Goal: Task Accomplishment & Management: Manage account settings

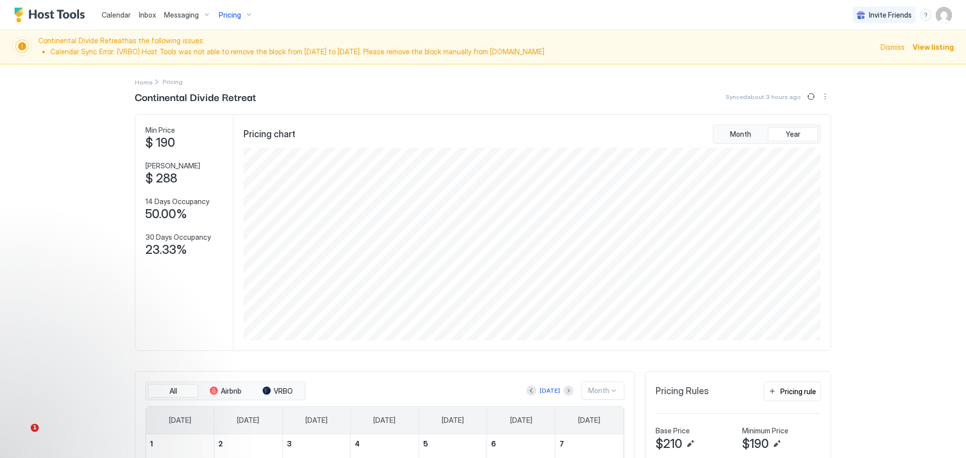
click at [227, 14] on span "Pricing" at bounding box center [230, 15] width 22 height 9
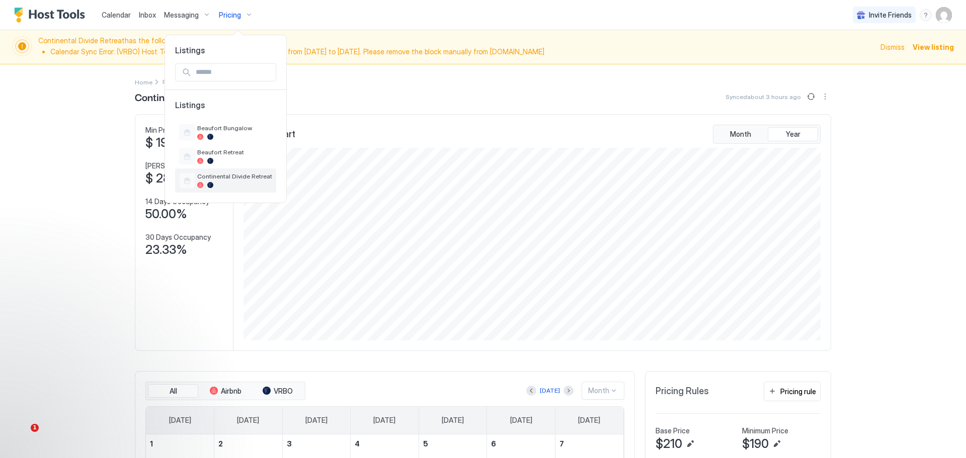
click at [216, 175] on span "Continental Divide Retreat" at bounding box center [234, 177] width 75 height 8
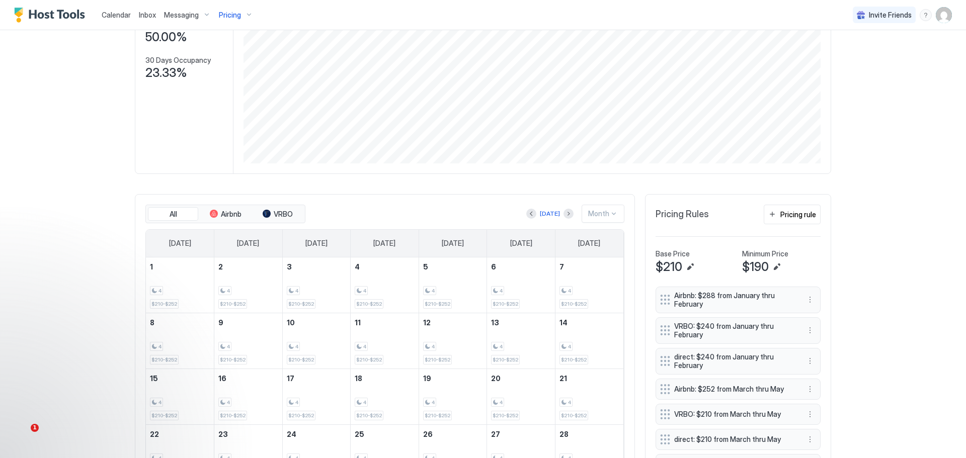
scroll to position [201, 0]
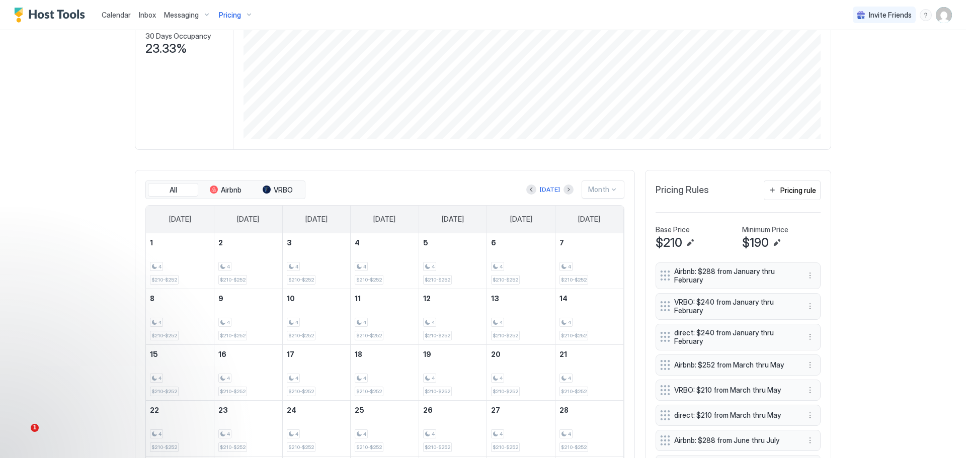
click at [611, 190] on div at bounding box center [614, 190] width 8 height 8
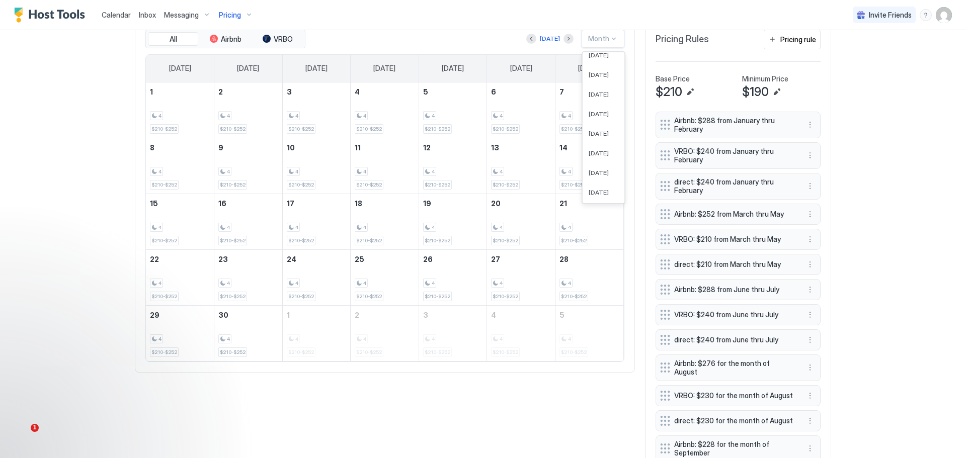
scroll to position [0, 0]
click at [498, 41] on div "Today Month" at bounding box center [465, 39] width 317 height 18
click at [591, 39] on div "Month" at bounding box center [598, 38] width 21 height 9
click at [594, 79] on span "[DATE]" at bounding box center [599, 76] width 20 height 8
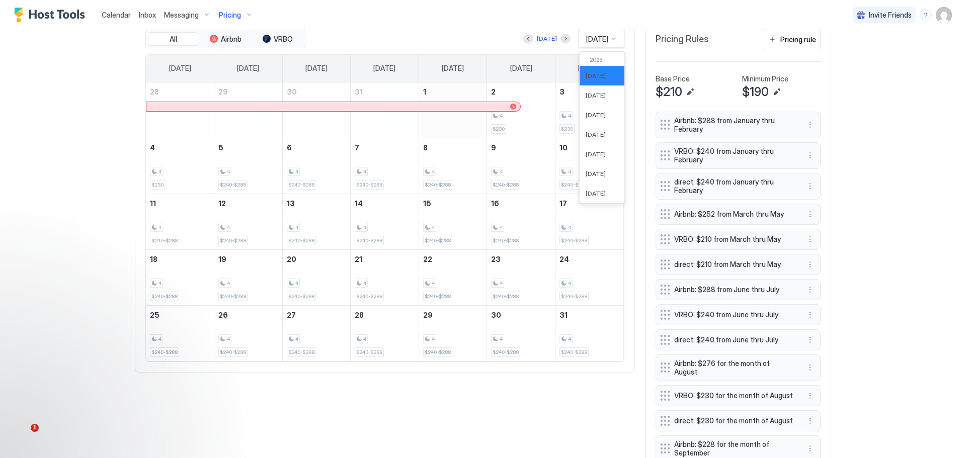
click at [610, 38] on div at bounding box center [614, 39] width 8 height 8
click at [586, 196] on span "[DATE]" at bounding box center [596, 194] width 20 height 8
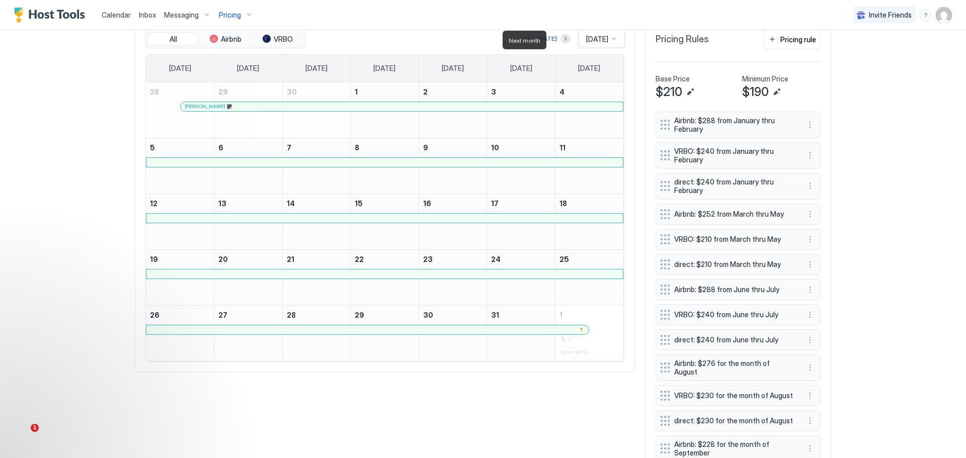
click at [561, 36] on div at bounding box center [566, 39] width 10 height 10
click at [561, 41] on button "Next month" at bounding box center [566, 39] width 10 height 10
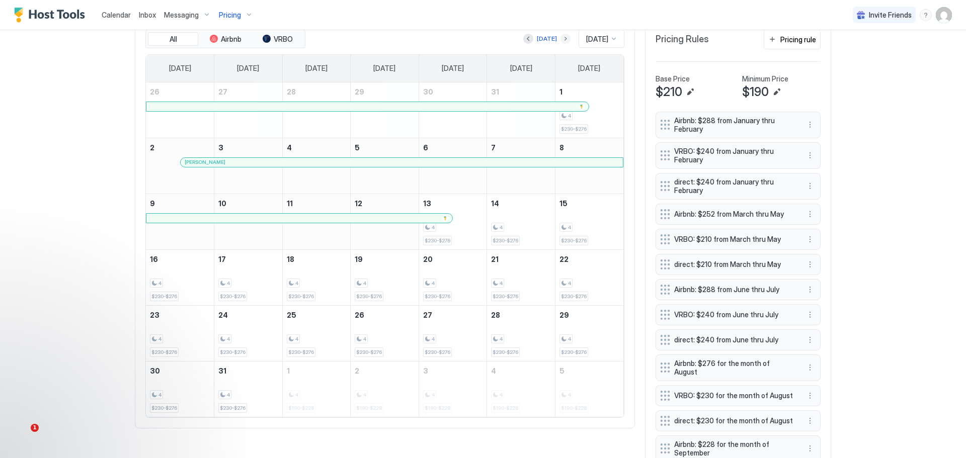
click at [561, 41] on button "Next month" at bounding box center [566, 39] width 10 height 10
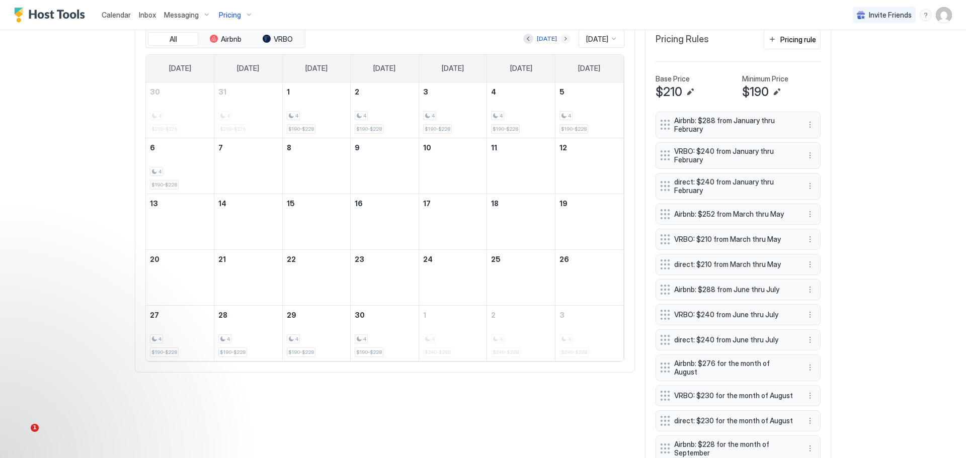
click at [561, 41] on button "Next month" at bounding box center [566, 39] width 10 height 10
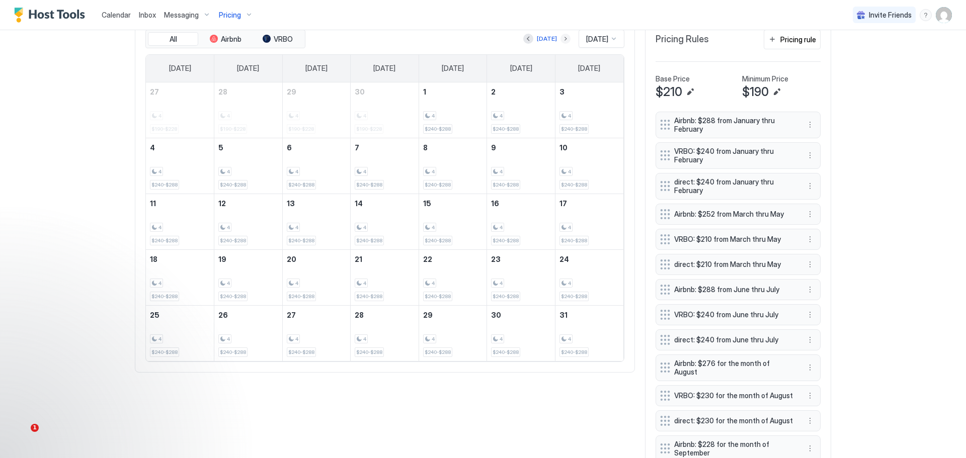
click at [561, 41] on button "Next month" at bounding box center [566, 39] width 10 height 10
click at [558, 41] on button "[DATE]" at bounding box center [549, 39] width 23 height 12
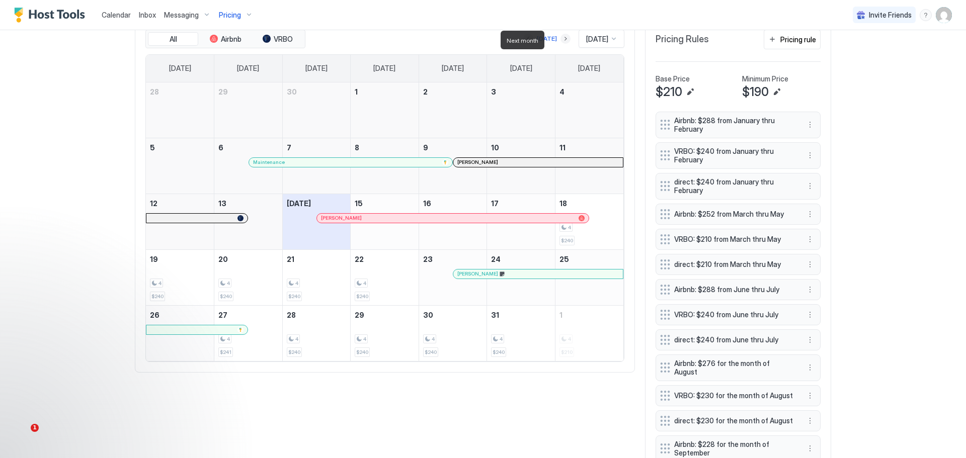
click at [561, 41] on button "Next month" at bounding box center [566, 39] width 10 height 10
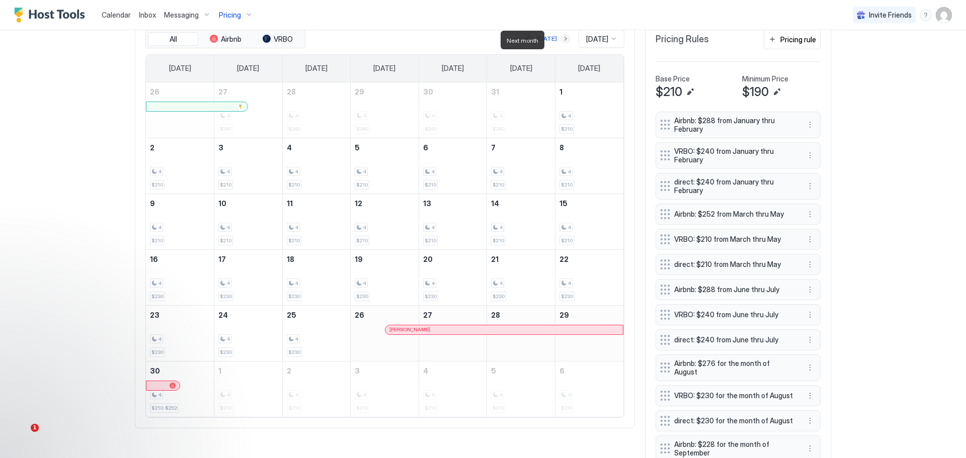
click at [561, 41] on button "Next month" at bounding box center [566, 39] width 10 height 10
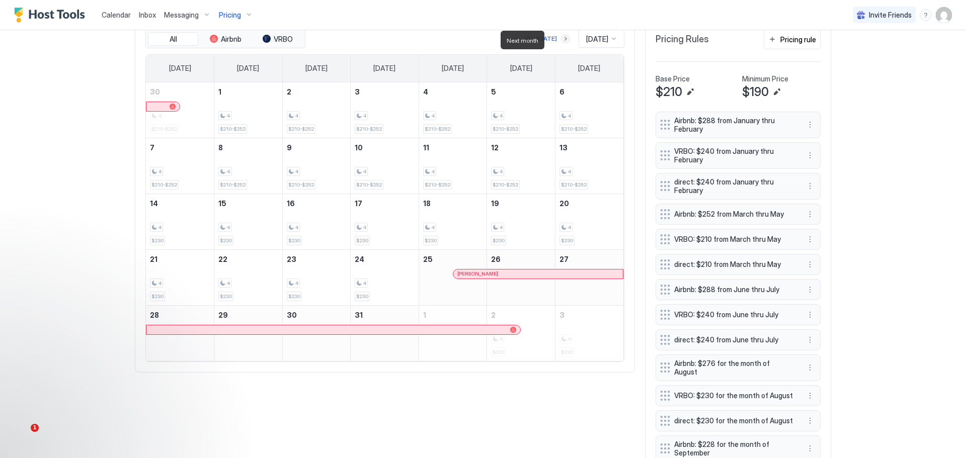
click at [561, 41] on button "Next month" at bounding box center [566, 39] width 10 height 10
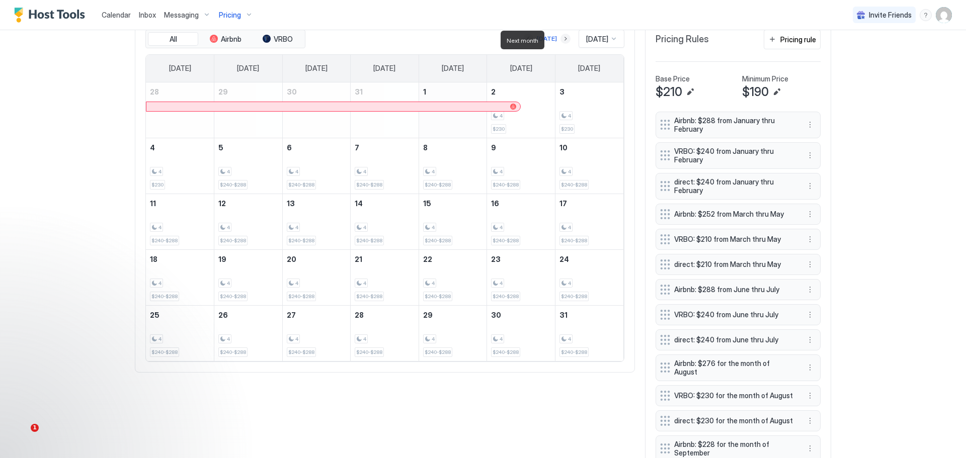
click at [561, 41] on button "Next month" at bounding box center [566, 39] width 10 height 10
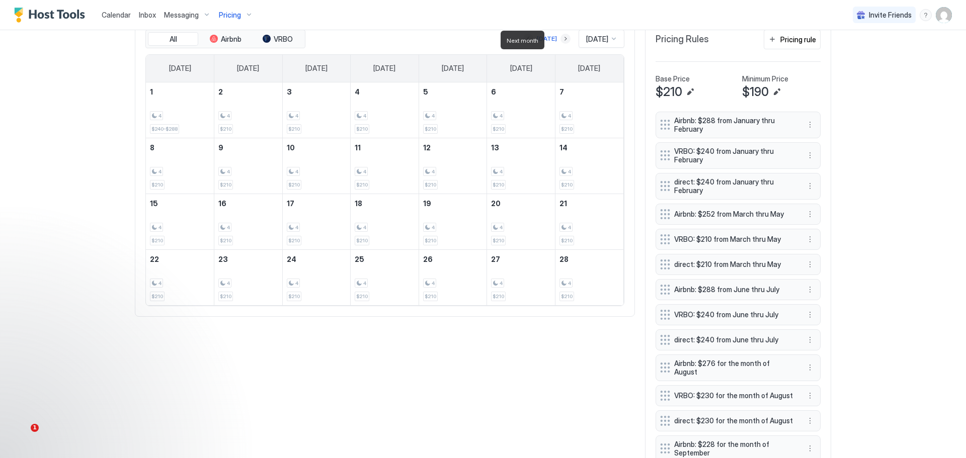
click at [561, 41] on button "Next month" at bounding box center [566, 39] width 10 height 10
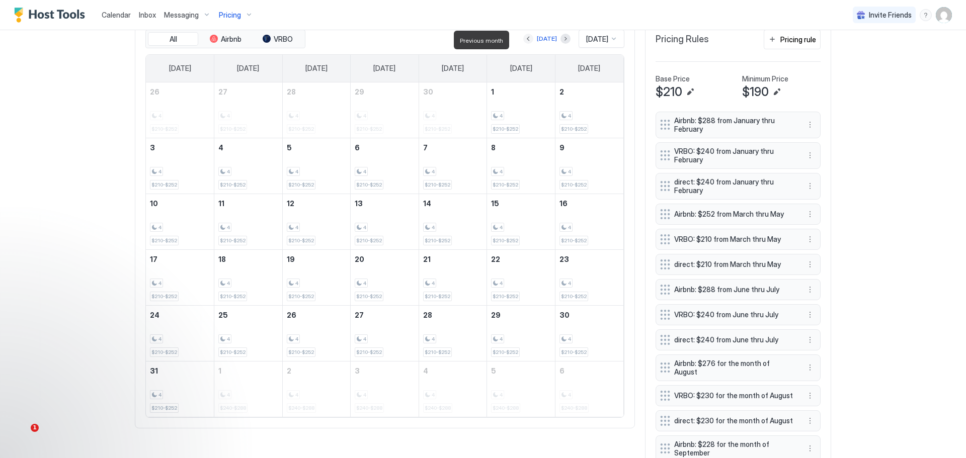
click at [523, 39] on button "Previous month" at bounding box center [528, 39] width 10 height 10
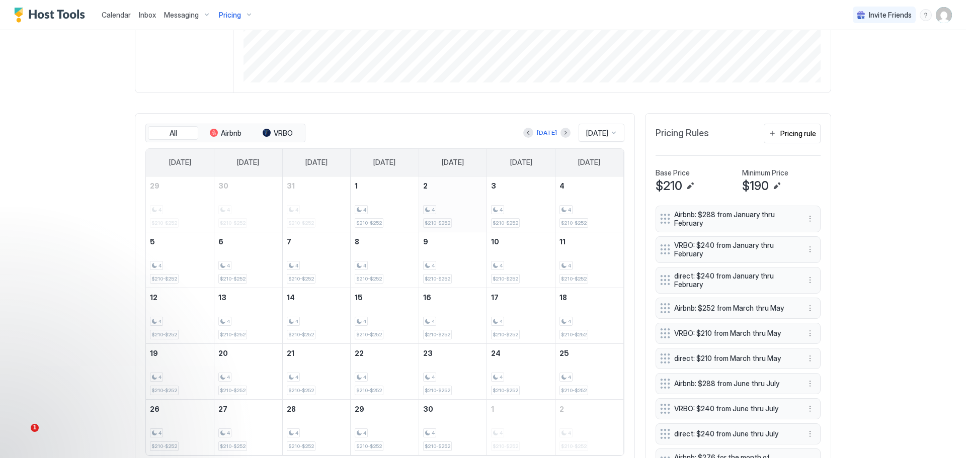
scroll to position [252, 0]
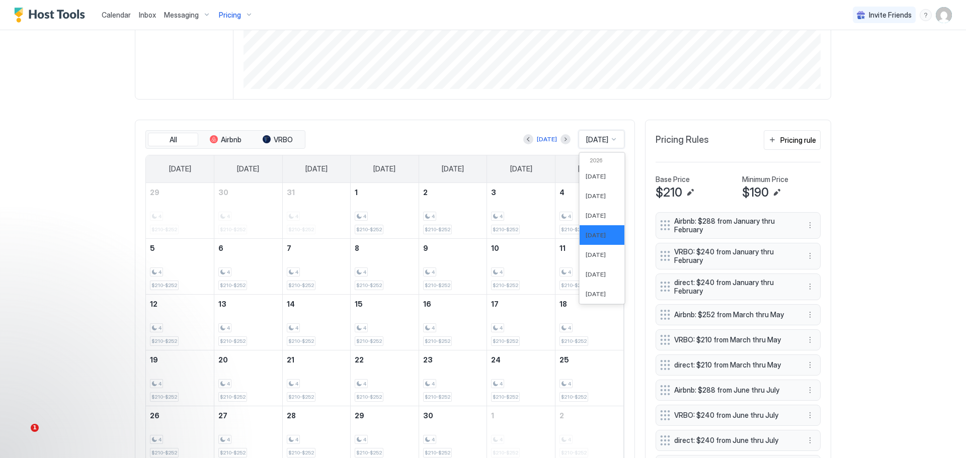
click at [610, 140] on div at bounding box center [614, 139] width 8 height 8
click at [592, 253] on span "[DATE]" at bounding box center [596, 253] width 20 height 8
click at [561, 141] on button "Next month" at bounding box center [566, 139] width 10 height 10
click at [556, 141] on div "[DATE]" at bounding box center [550, 139] width 20 height 9
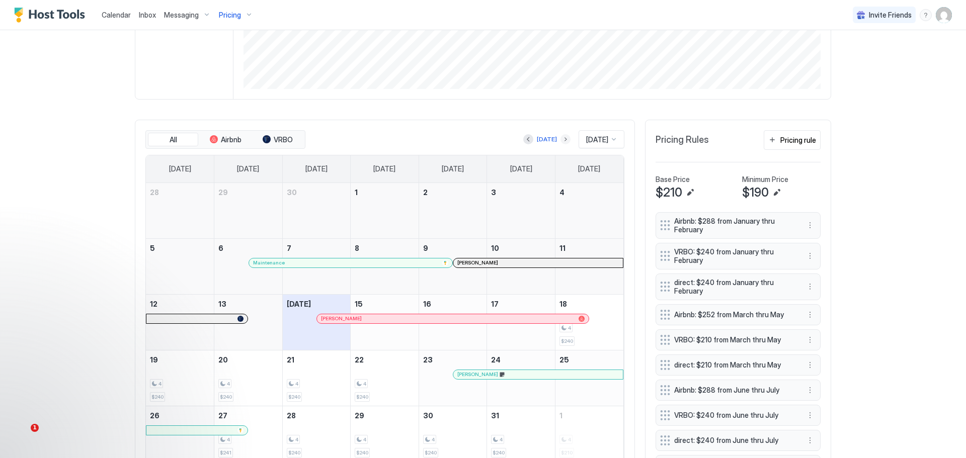
click at [561, 141] on button "Next month" at bounding box center [566, 139] width 10 height 10
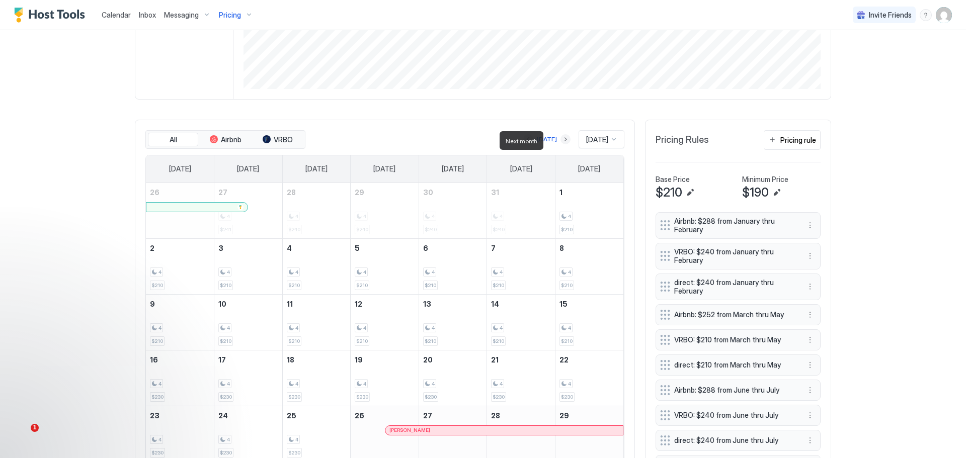
click at [561, 141] on button "Next month" at bounding box center [566, 139] width 10 height 10
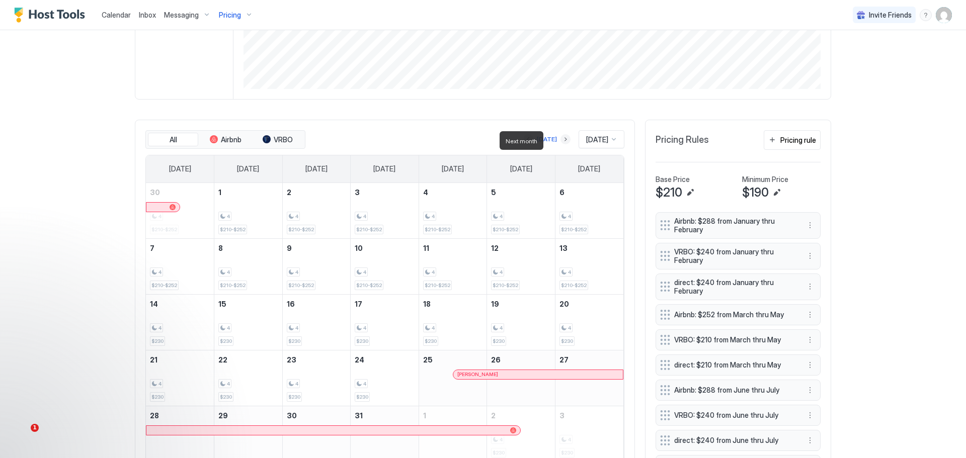
click at [561, 141] on button "Next month" at bounding box center [566, 139] width 10 height 10
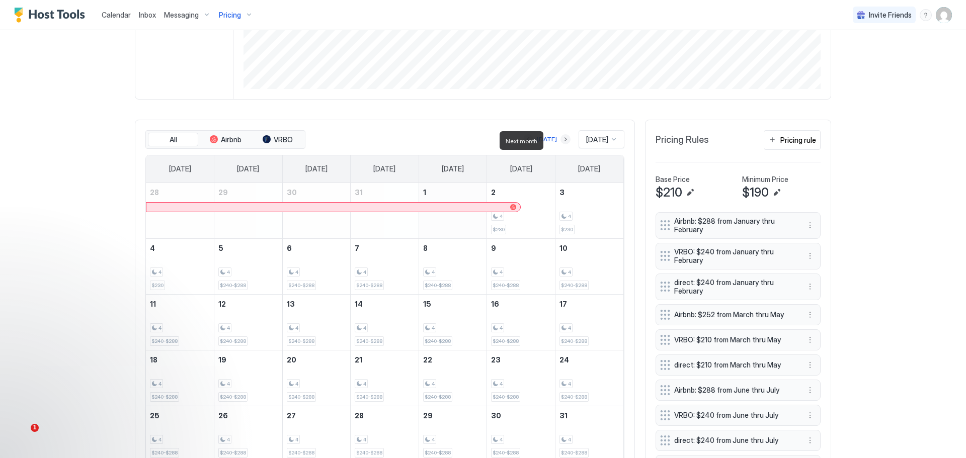
click at [561, 141] on button "Next month" at bounding box center [566, 139] width 10 height 10
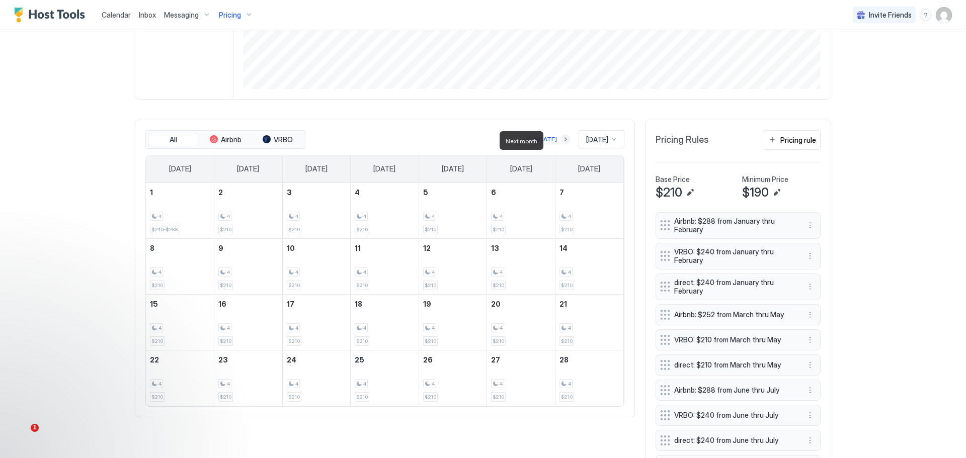
click at [561, 141] on button "Next month" at bounding box center [566, 139] width 10 height 10
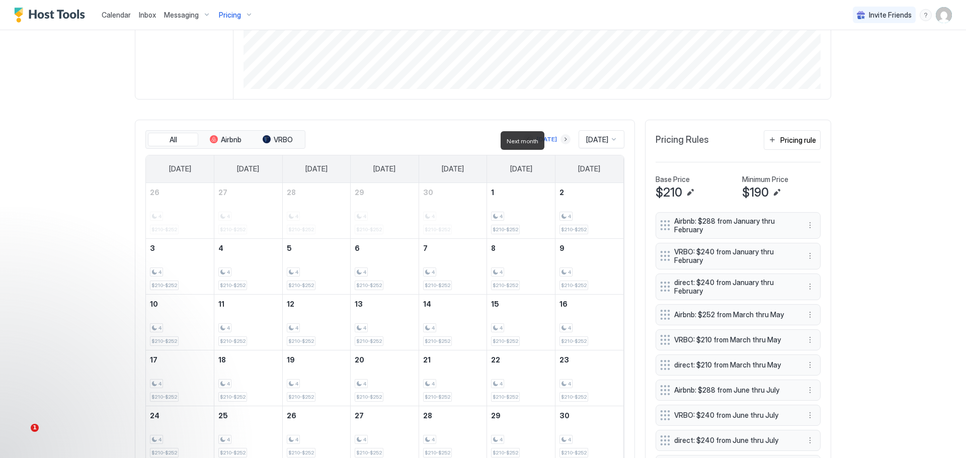
click at [561, 141] on button "Next month" at bounding box center [566, 139] width 10 height 10
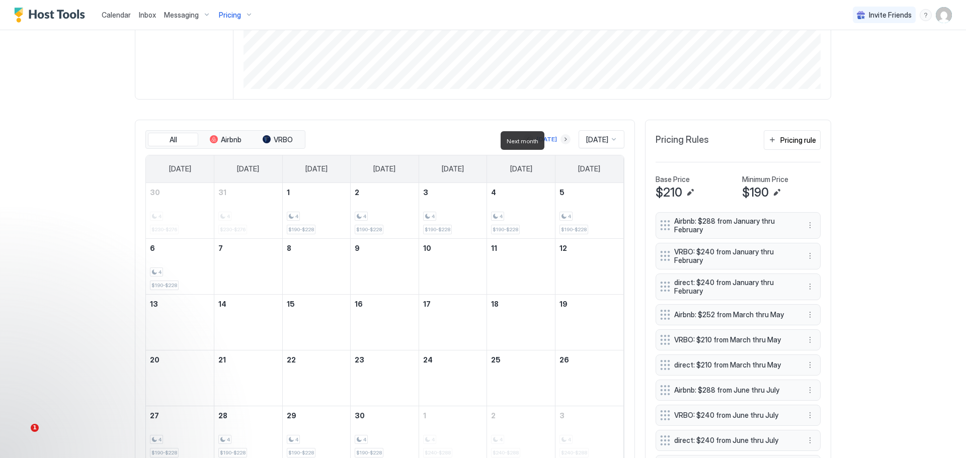
click at [561, 141] on button "Next month" at bounding box center [566, 139] width 10 height 10
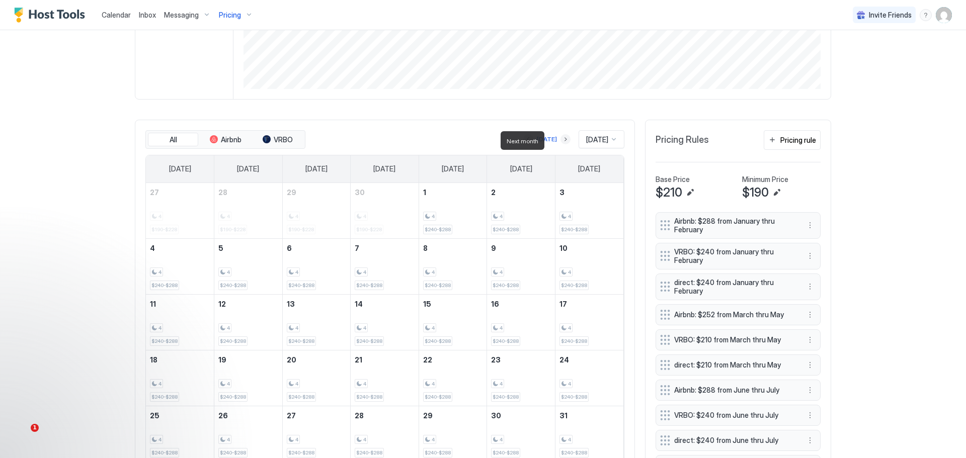
click at [561, 141] on button "Next month" at bounding box center [566, 139] width 10 height 10
click at [555, 141] on div "[DATE]" at bounding box center [550, 139] width 20 height 9
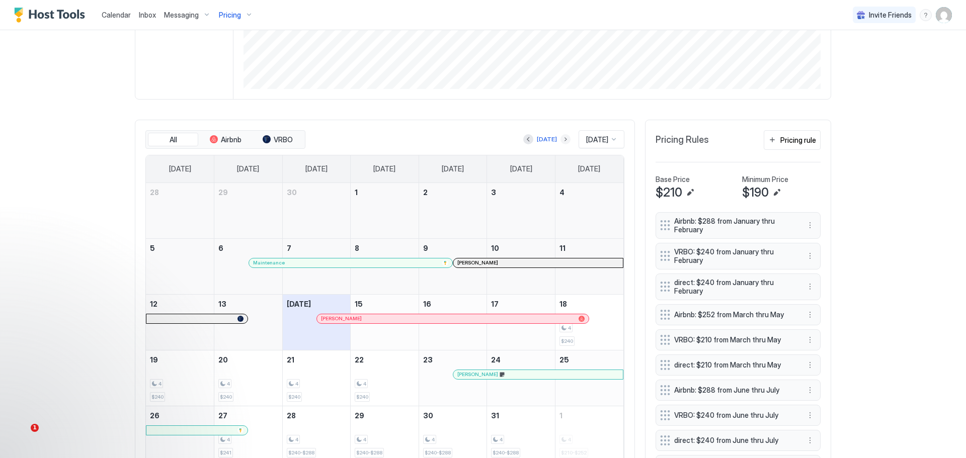
click at [561, 141] on button "Next month" at bounding box center [566, 139] width 10 height 10
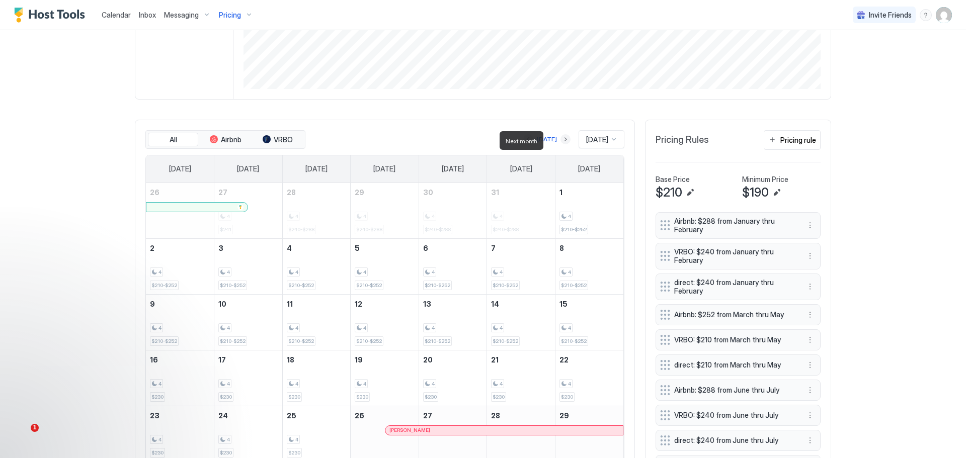
click at [561, 141] on button "Next month" at bounding box center [566, 139] width 10 height 10
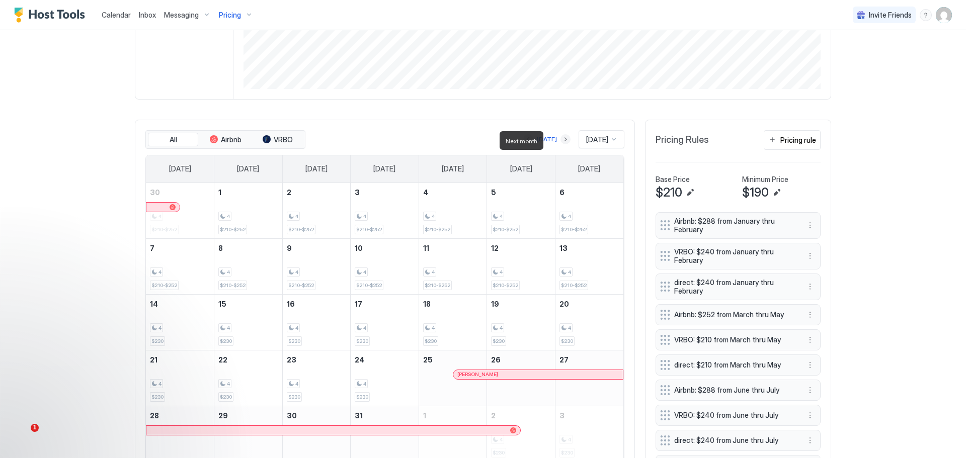
click at [561, 141] on button "Next month" at bounding box center [566, 139] width 10 height 10
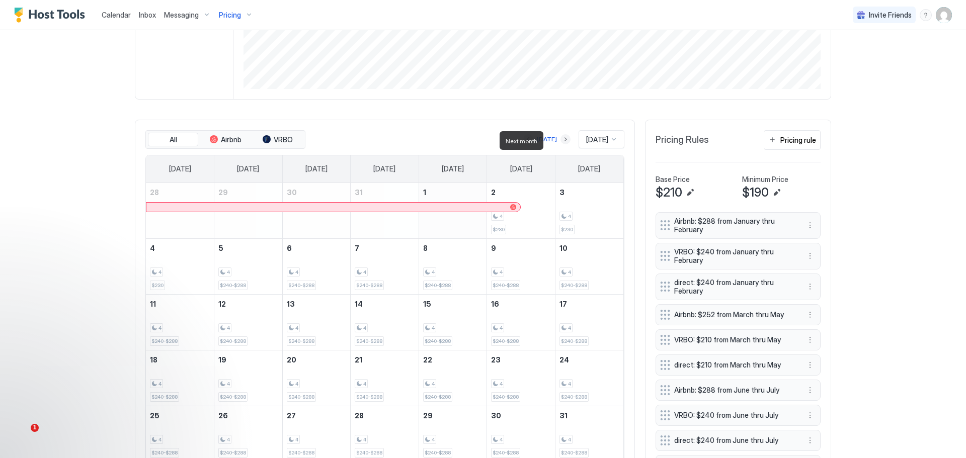
click at [561, 141] on button "Next month" at bounding box center [566, 139] width 10 height 10
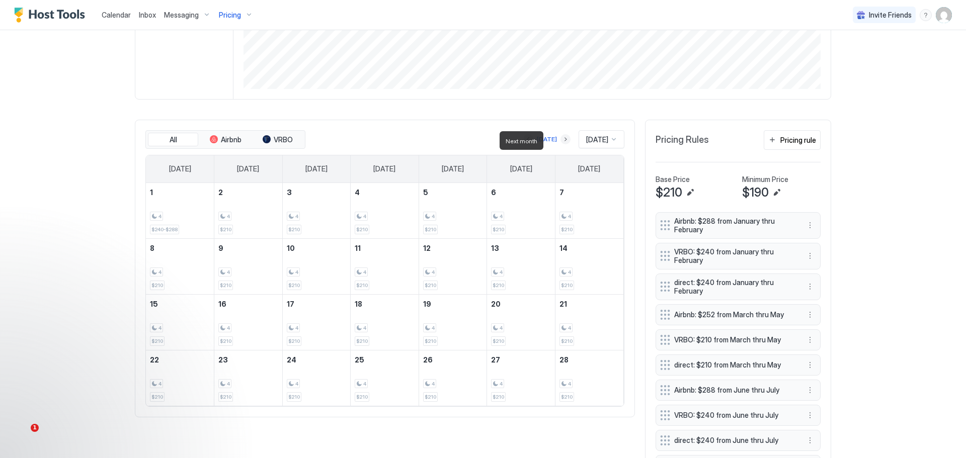
click at [561, 141] on button "Next month" at bounding box center [566, 139] width 10 height 10
click at [611, 142] on div at bounding box center [614, 139] width 8 height 8
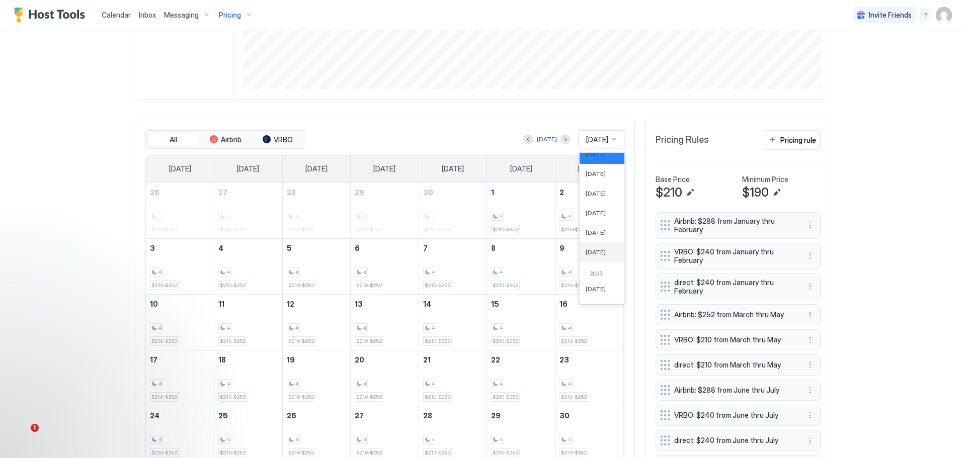
click at [586, 256] on span "[DATE]" at bounding box center [596, 253] width 20 height 8
click at [561, 139] on button "Next month" at bounding box center [566, 139] width 10 height 10
click at [564, 140] on button "Next month" at bounding box center [569, 139] width 10 height 10
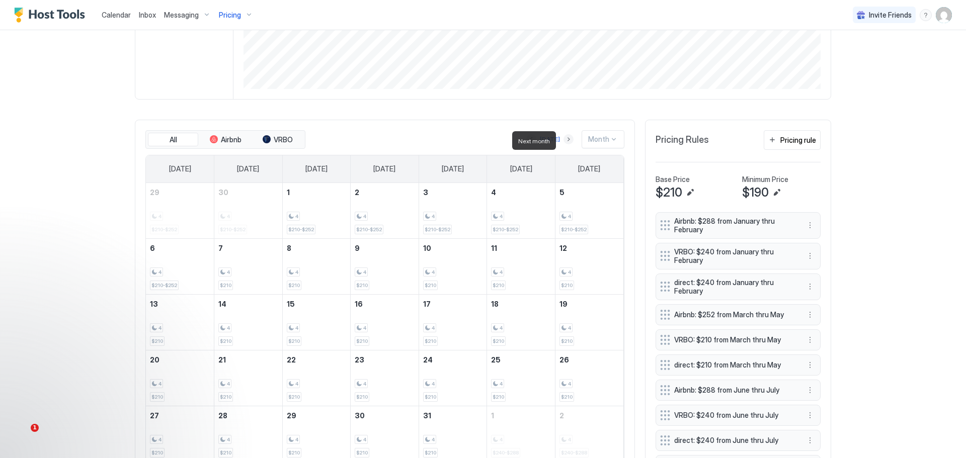
click at [566, 140] on button "Next month" at bounding box center [569, 139] width 10 height 10
click at [591, 137] on div "Month" at bounding box center [598, 139] width 21 height 9
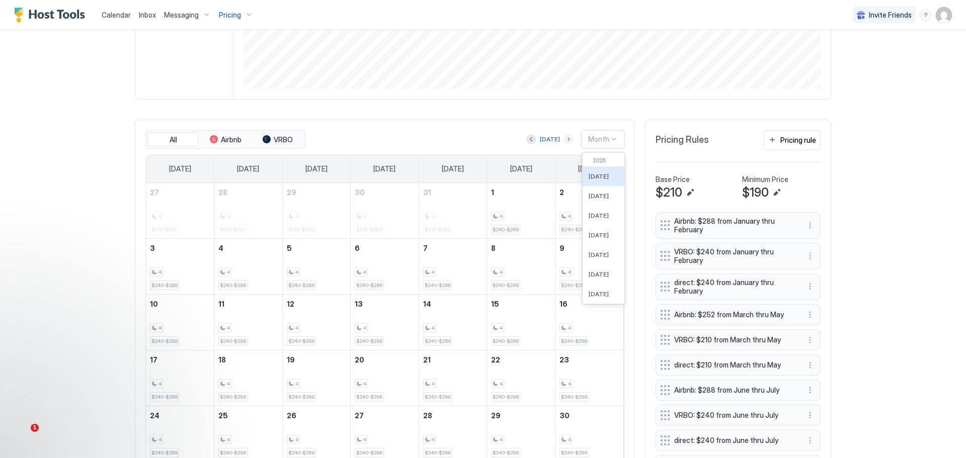
click at [564, 141] on button "Next month" at bounding box center [569, 139] width 10 height 10
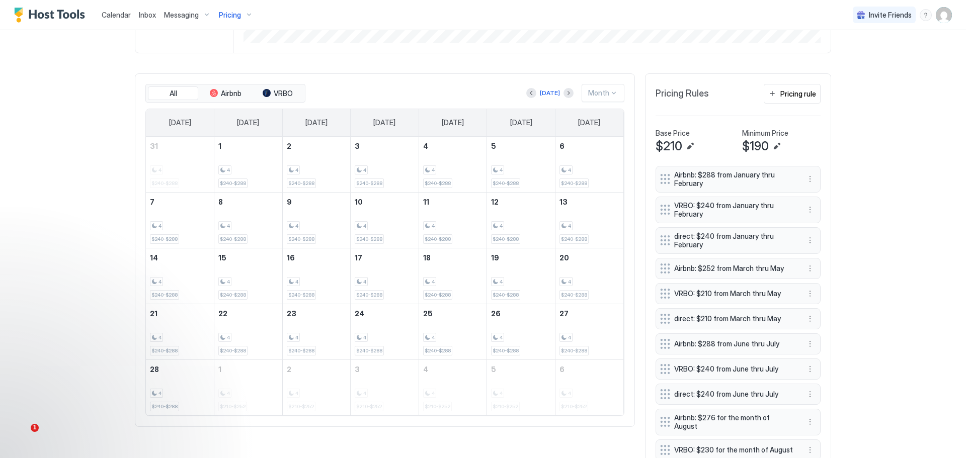
scroll to position [302, 0]
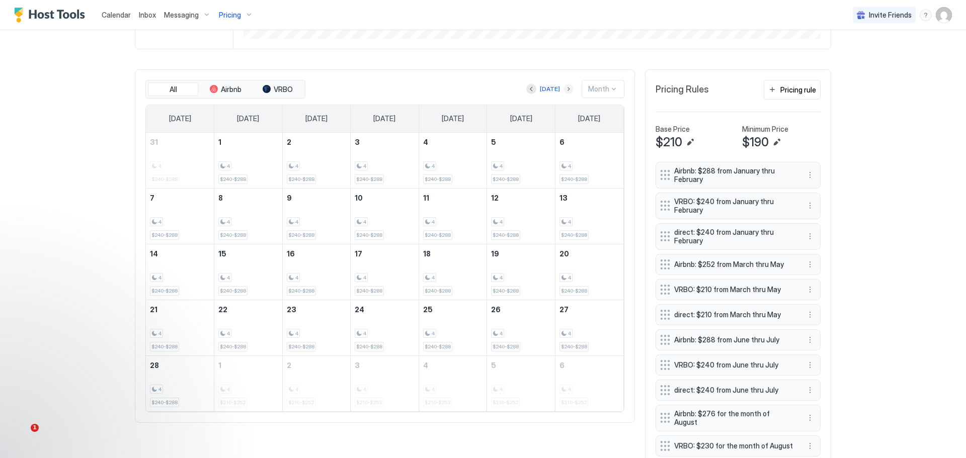
click at [567, 89] on button "Next month" at bounding box center [569, 89] width 10 height 10
click at [450, 275] on div "April 15, 2027" at bounding box center [453, 272] width 68 height 55
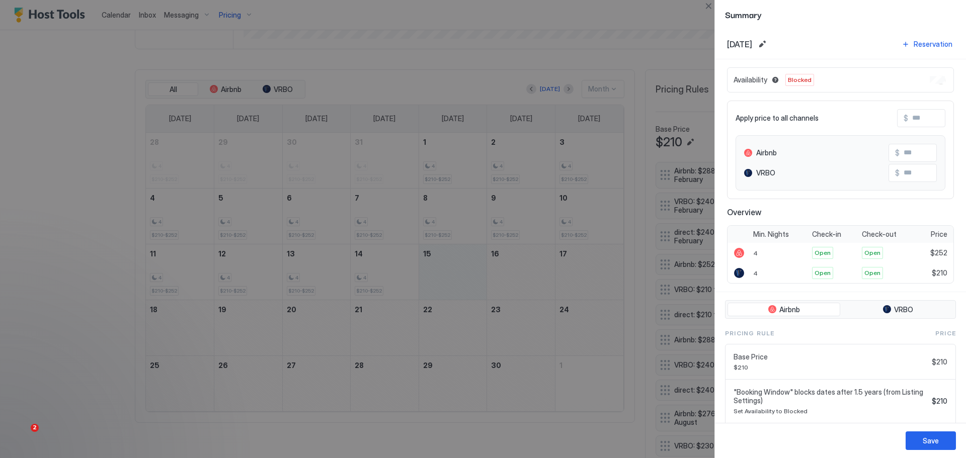
click at [29, 275] on div at bounding box center [483, 229] width 966 height 458
click at [707, 7] on button "Close" at bounding box center [709, 6] width 12 height 12
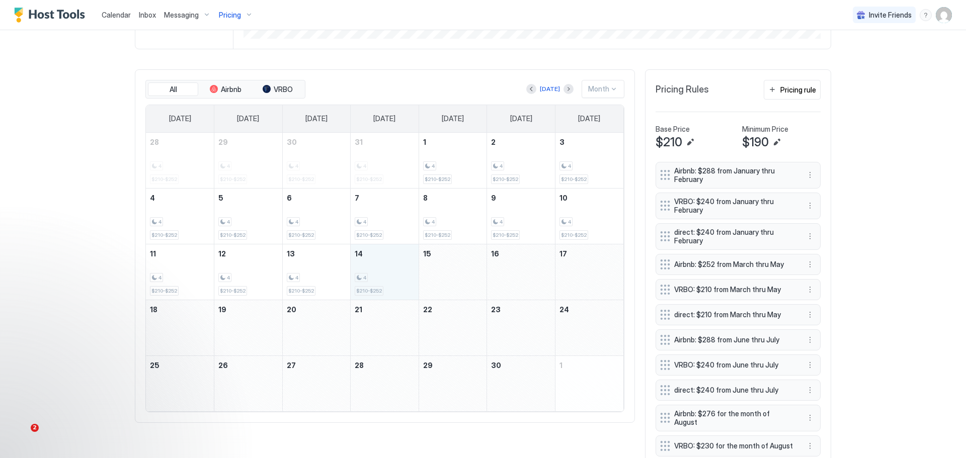
click at [367, 279] on div "4 $210-$252" at bounding box center [385, 272] width 60 height 47
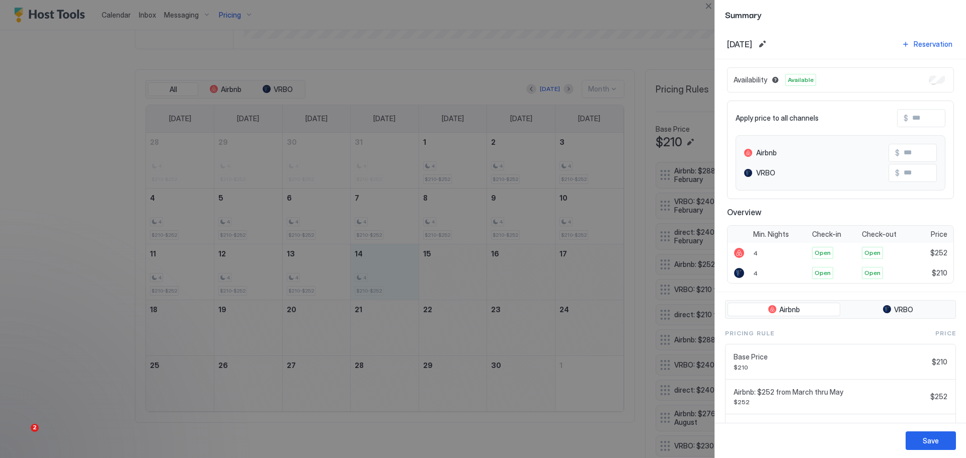
click at [501, 398] on div at bounding box center [483, 229] width 966 height 458
click at [433, 288] on div at bounding box center [483, 229] width 966 height 458
click at [712, 4] on button "Close" at bounding box center [709, 6] width 12 height 12
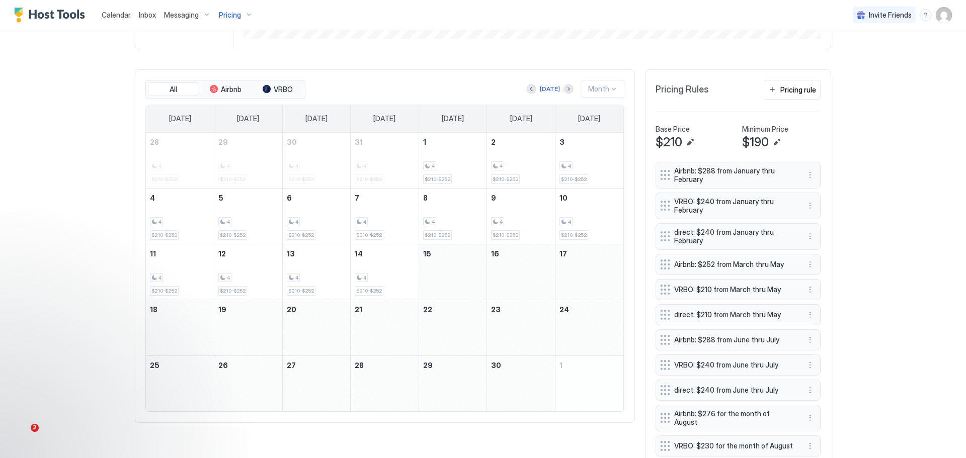
click at [426, 281] on div "April 15, 2027" at bounding box center [453, 272] width 68 height 55
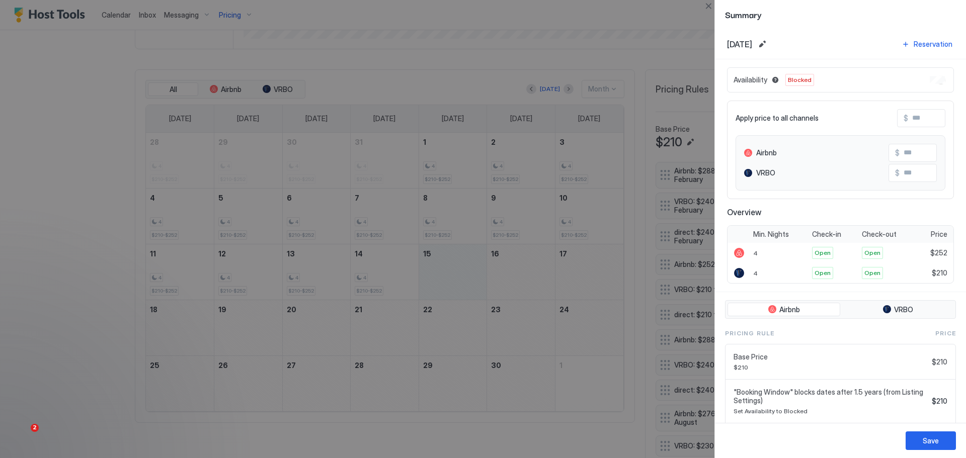
click at [923, 85] on div "Availability Blocked" at bounding box center [840, 79] width 227 height 25
click at [922, 85] on div "Availability Blocked" at bounding box center [840, 79] width 227 height 25
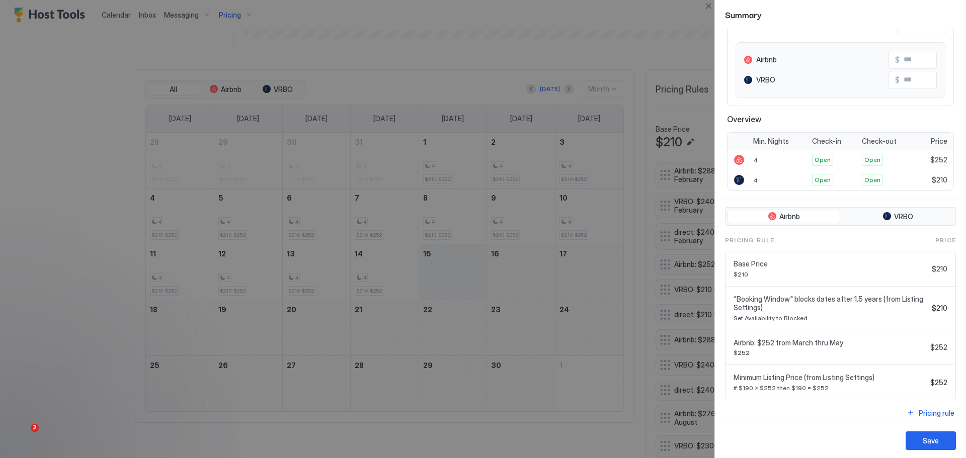
scroll to position [100, 0]
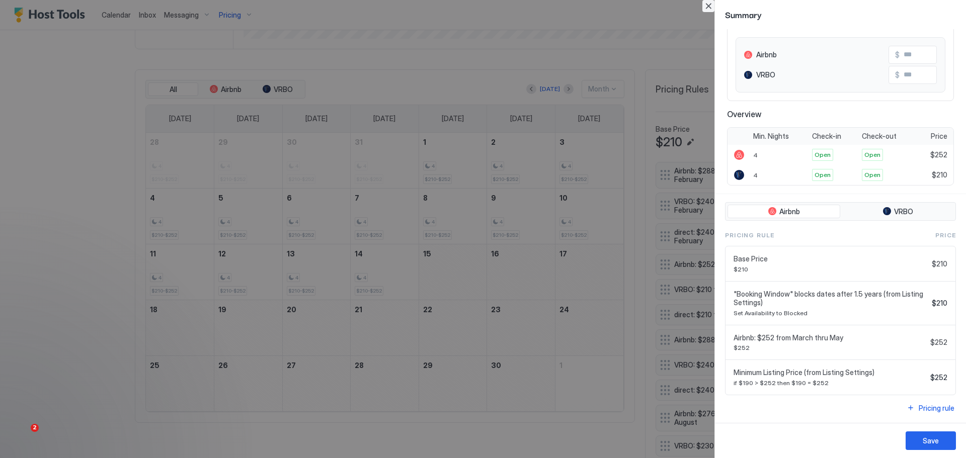
click at [708, 7] on button "Close" at bounding box center [709, 6] width 12 height 12
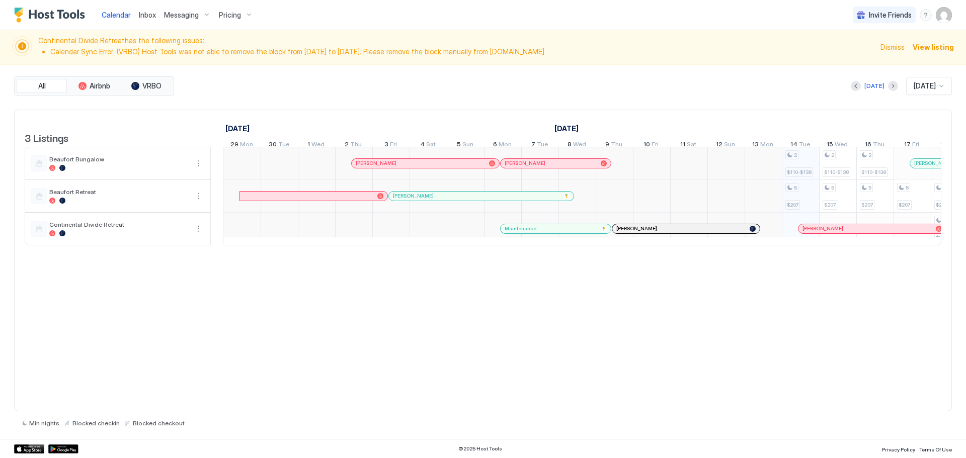
scroll to position [0, 559]
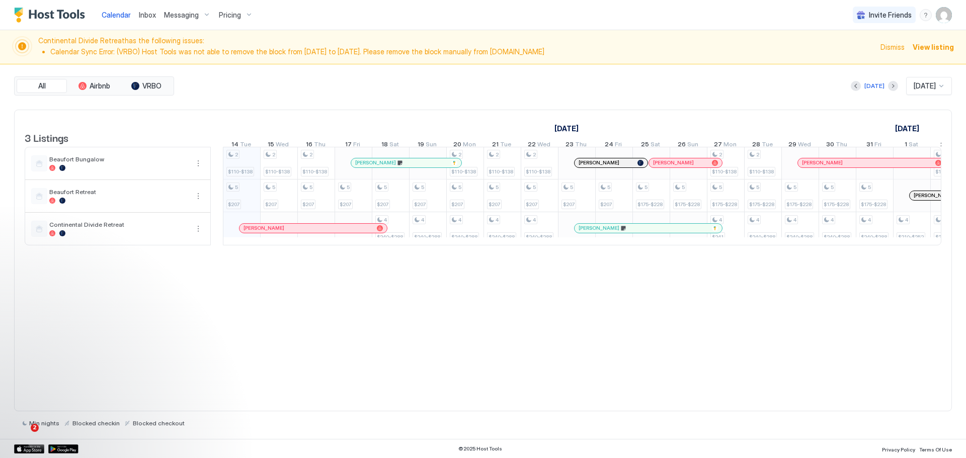
click at [244, 12] on div "Pricing" at bounding box center [236, 15] width 42 height 17
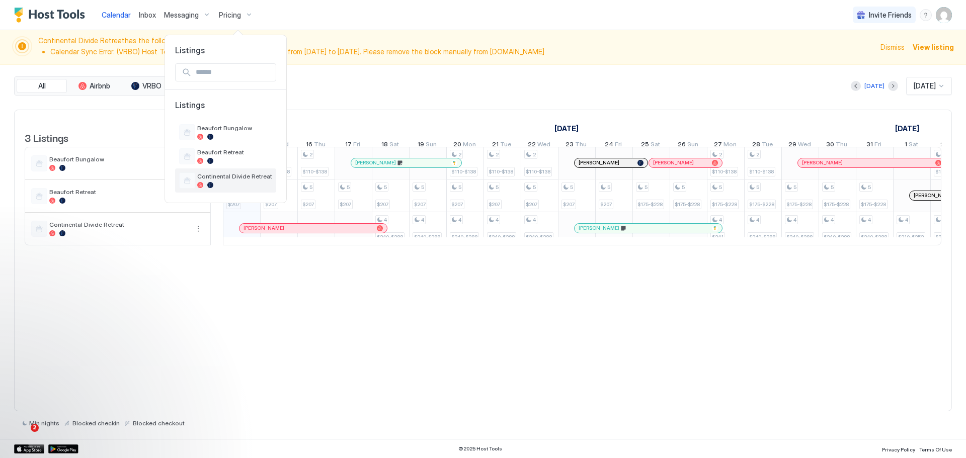
click at [207, 172] on div "Continental Divide Retreat" at bounding box center [225, 181] width 101 height 24
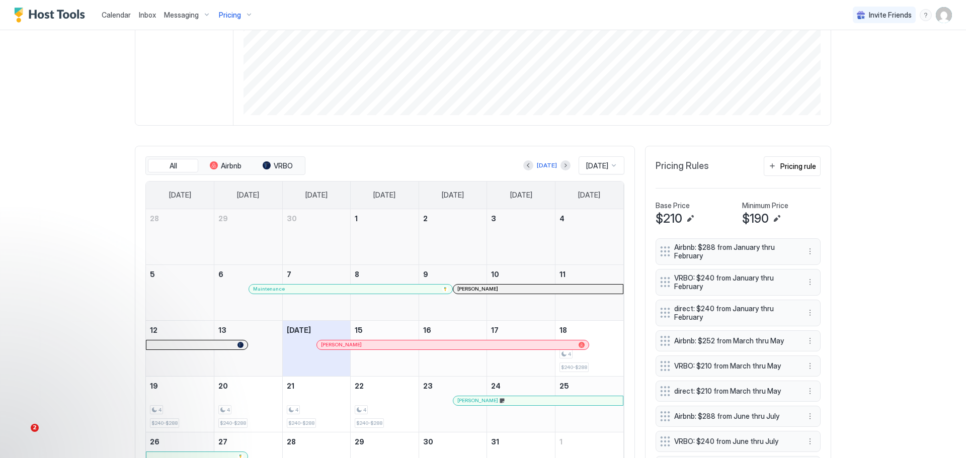
scroll to position [252, 0]
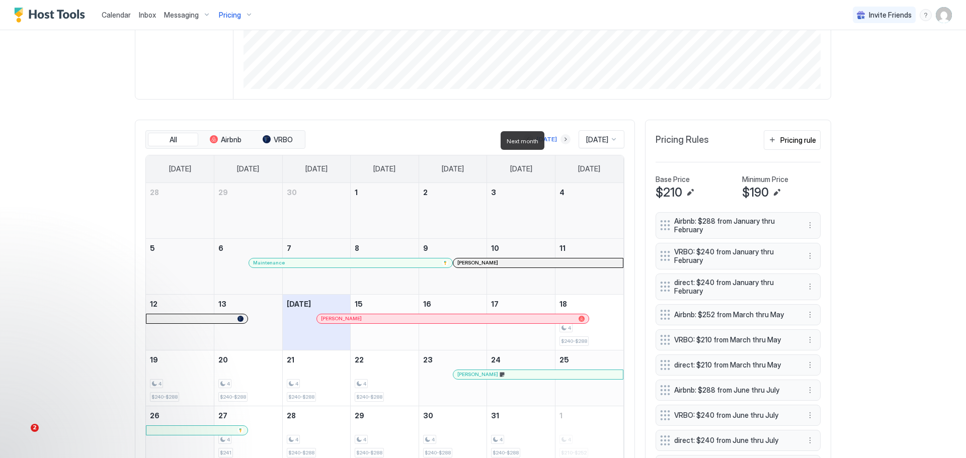
click at [561, 139] on button "Next month" at bounding box center [566, 139] width 10 height 10
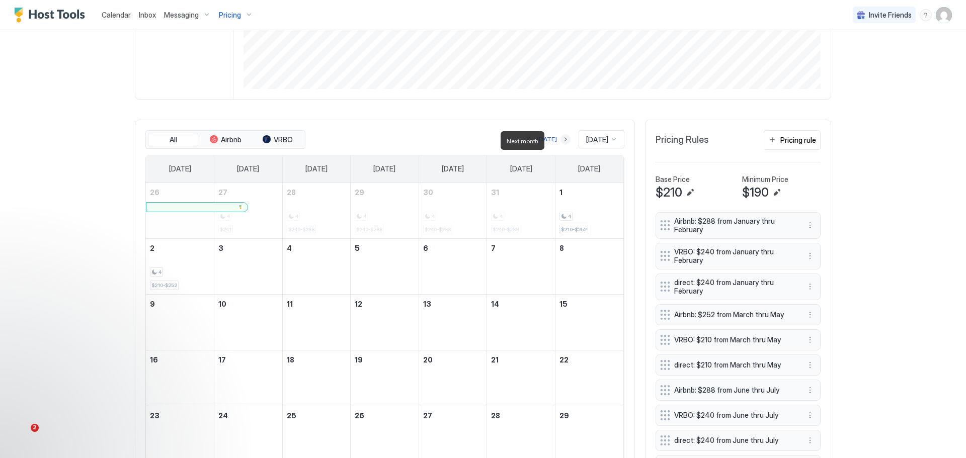
click at [561, 139] on button "Next month" at bounding box center [566, 139] width 10 height 10
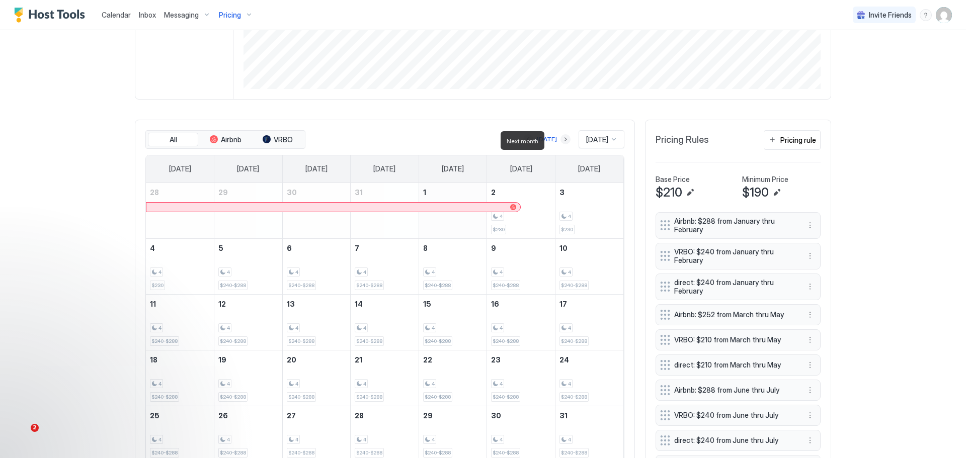
click at [561, 141] on button "Next month" at bounding box center [566, 139] width 10 height 10
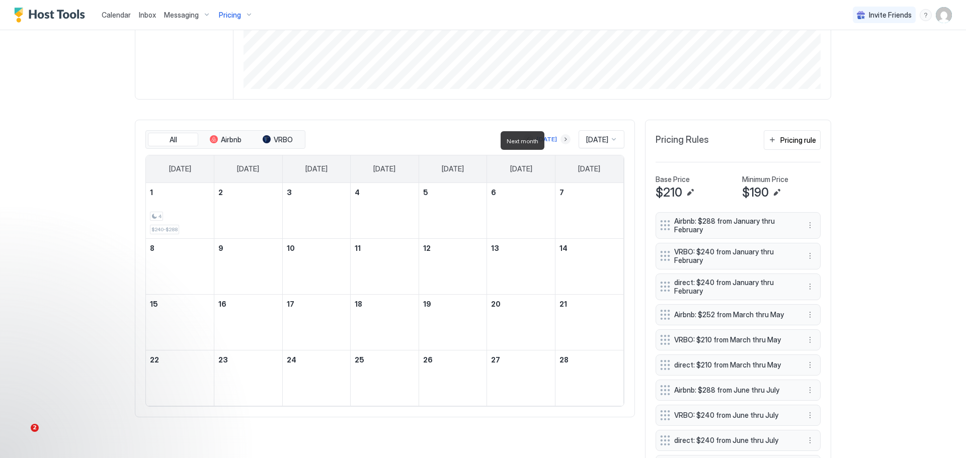
click at [561, 141] on button "Next month" at bounding box center [566, 139] width 10 height 10
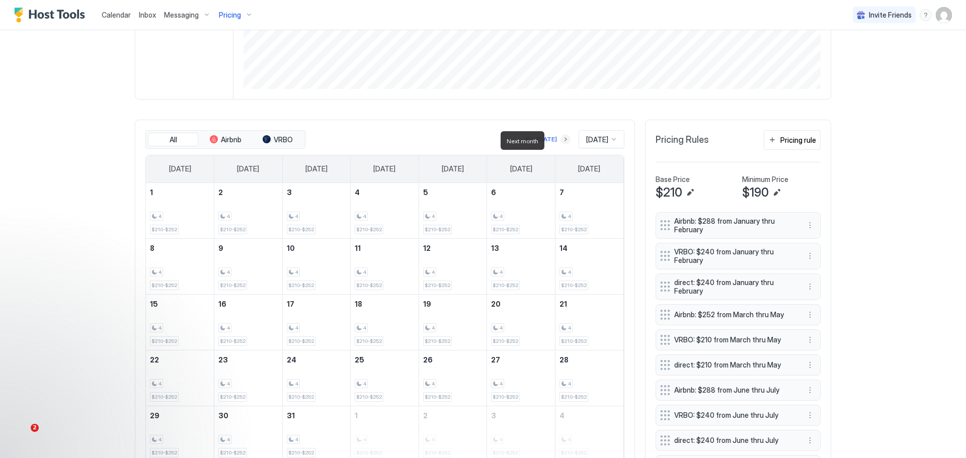
click at [561, 141] on button "Next month" at bounding box center [566, 139] width 10 height 10
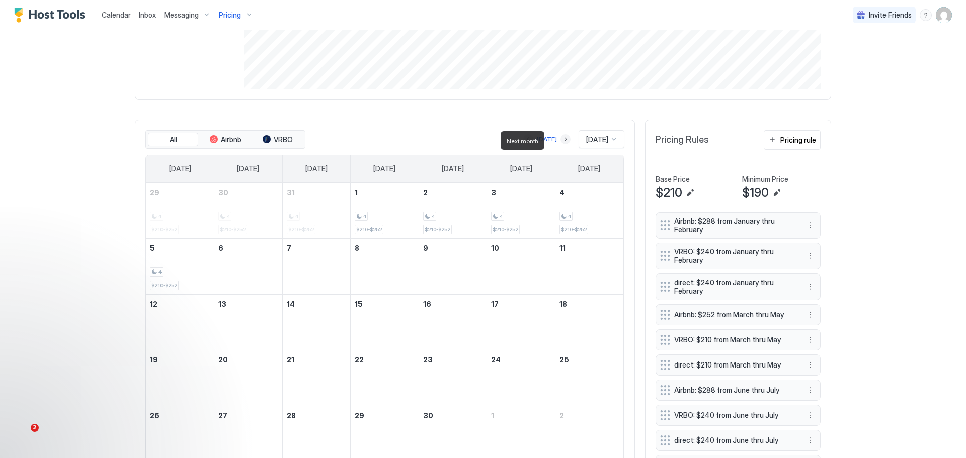
click at [561, 141] on button "Next month" at bounding box center [566, 139] width 10 height 10
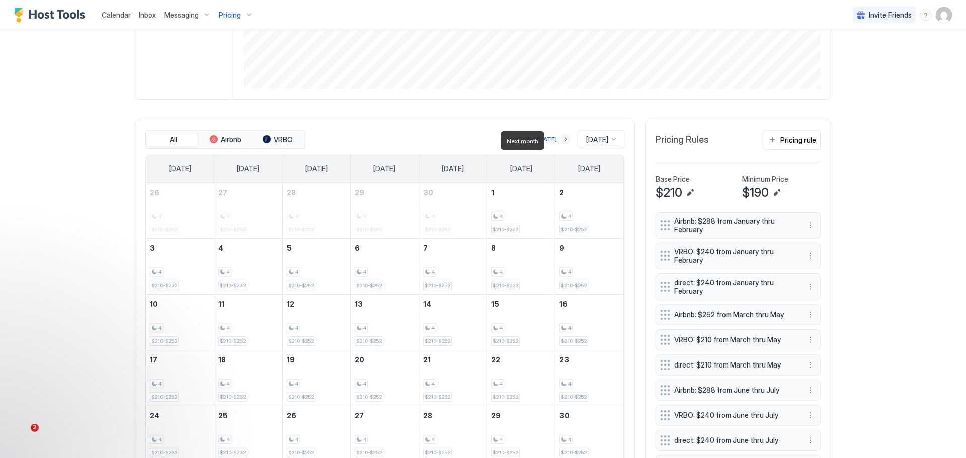
click at [561, 141] on button "Next month" at bounding box center [566, 139] width 10 height 10
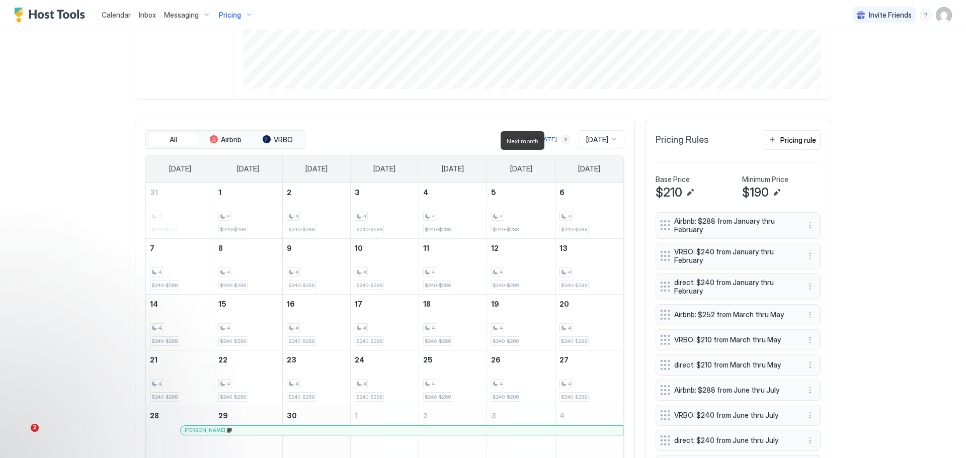
click at [561, 141] on button "Next month" at bounding box center [566, 139] width 10 height 10
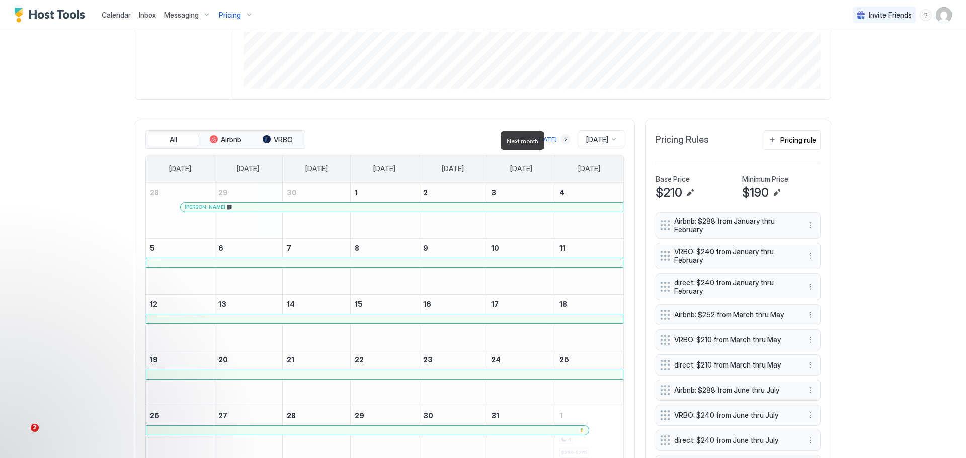
click at [561, 141] on button "Next month" at bounding box center [566, 139] width 10 height 10
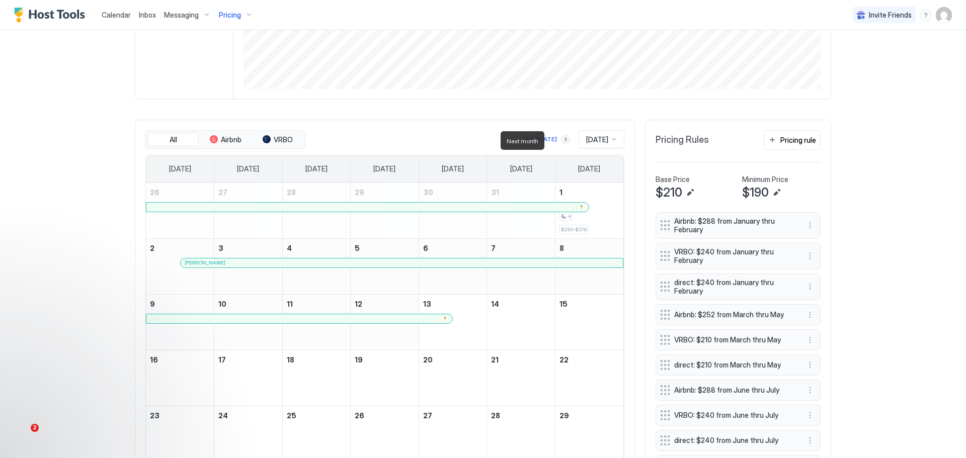
click at [561, 141] on button "Next month" at bounding box center [566, 139] width 10 height 10
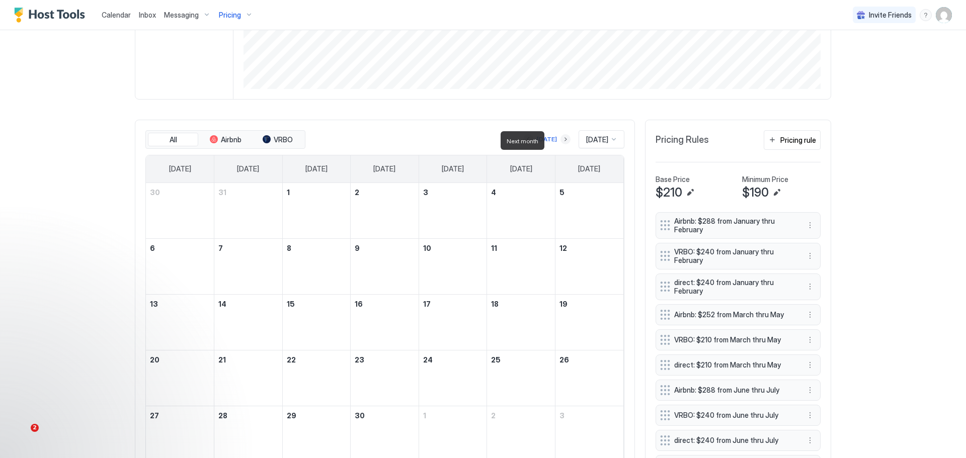
click at [561, 141] on button "Next month" at bounding box center [566, 139] width 10 height 10
click at [556, 141] on div "[DATE]" at bounding box center [550, 139] width 20 height 9
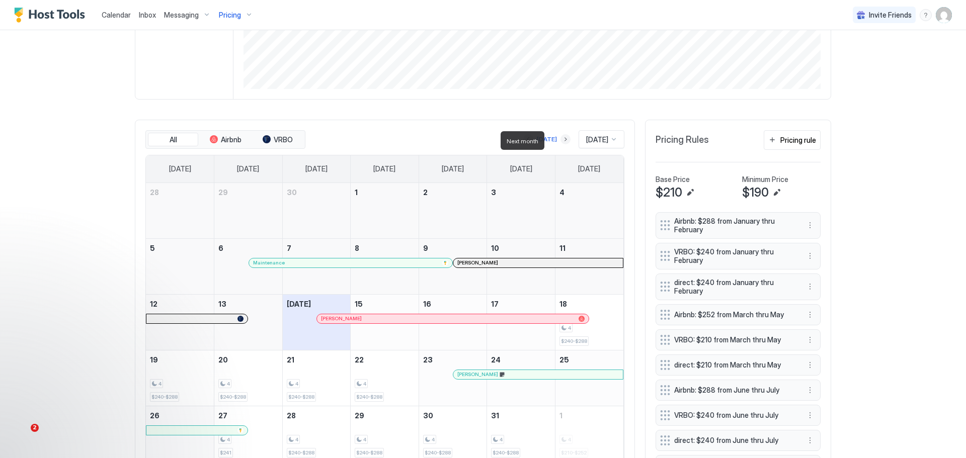
click at [561, 141] on button "Next month" at bounding box center [566, 139] width 10 height 10
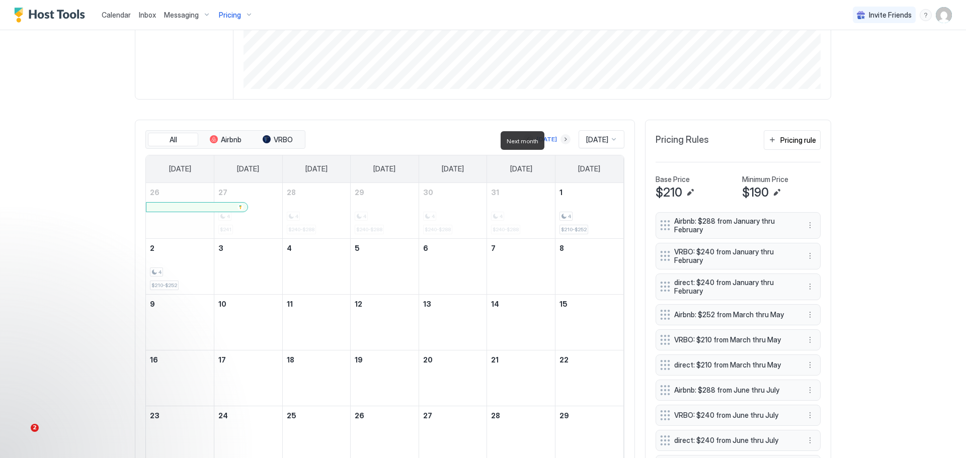
click at [561, 141] on button "Next month" at bounding box center [566, 139] width 10 height 10
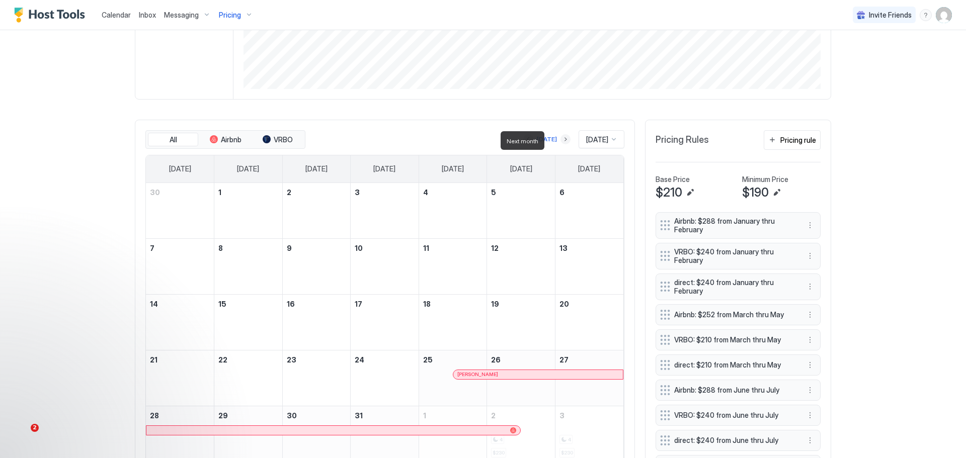
click at [561, 141] on button "Next month" at bounding box center [566, 139] width 10 height 10
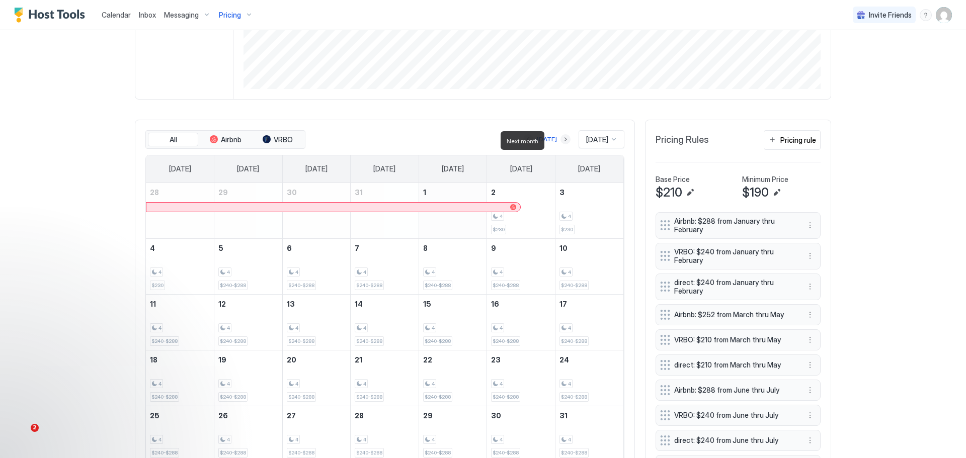
click at [561, 141] on button "Next month" at bounding box center [566, 139] width 10 height 10
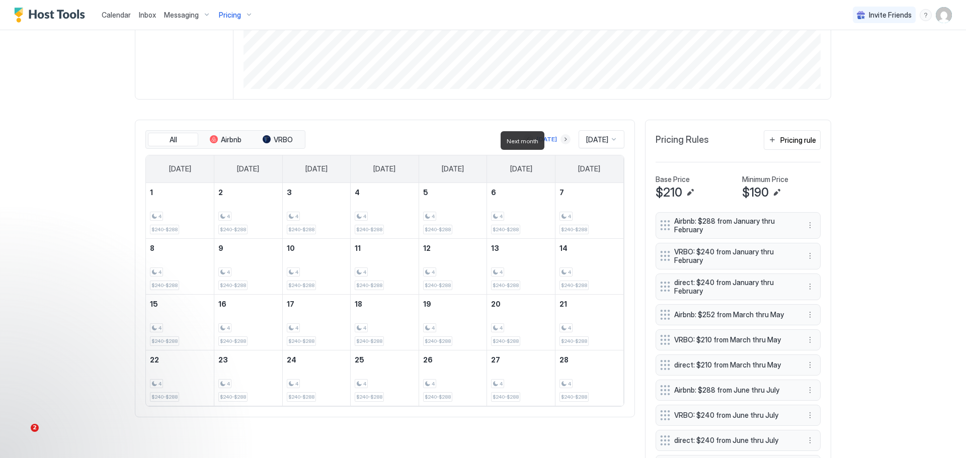
click at [561, 141] on button "Next month" at bounding box center [566, 139] width 10 height 10
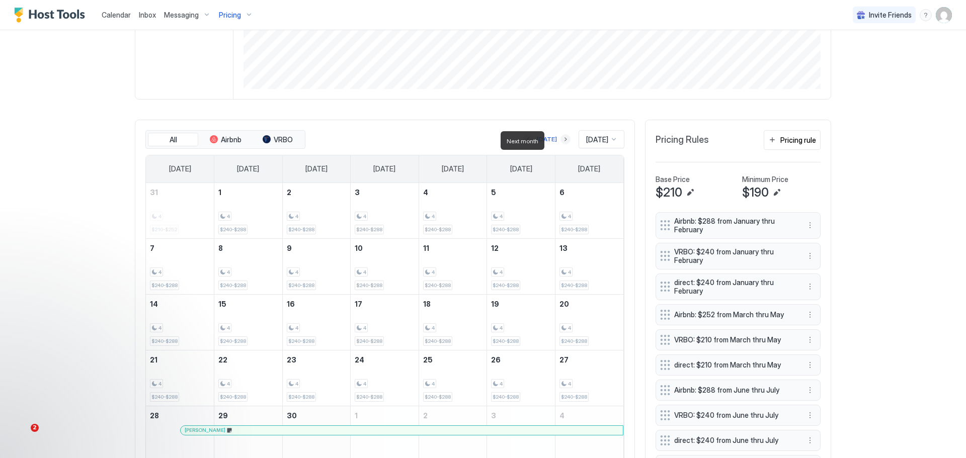
click at [561, 141] on button "Next month" at bounding box center [566, 139] width 10 height 10
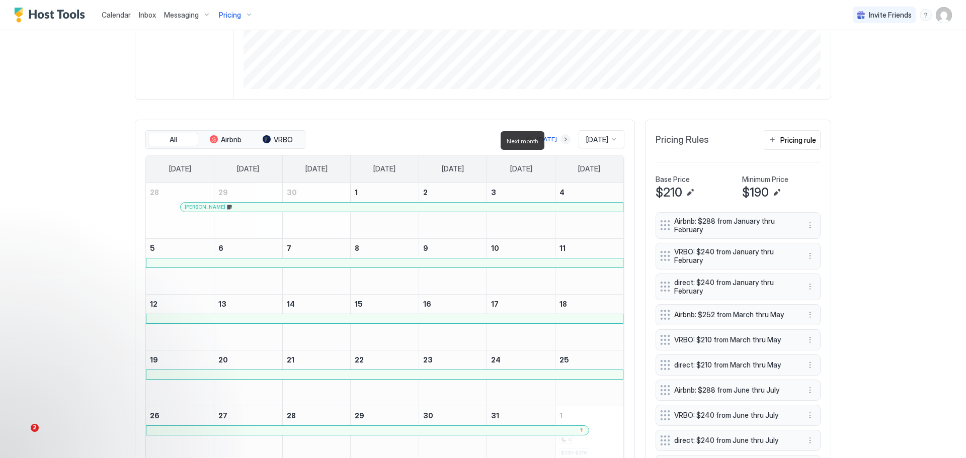
click at [561, 141] on button "Next month" at bounding box center [566, 139] width 10 height 10
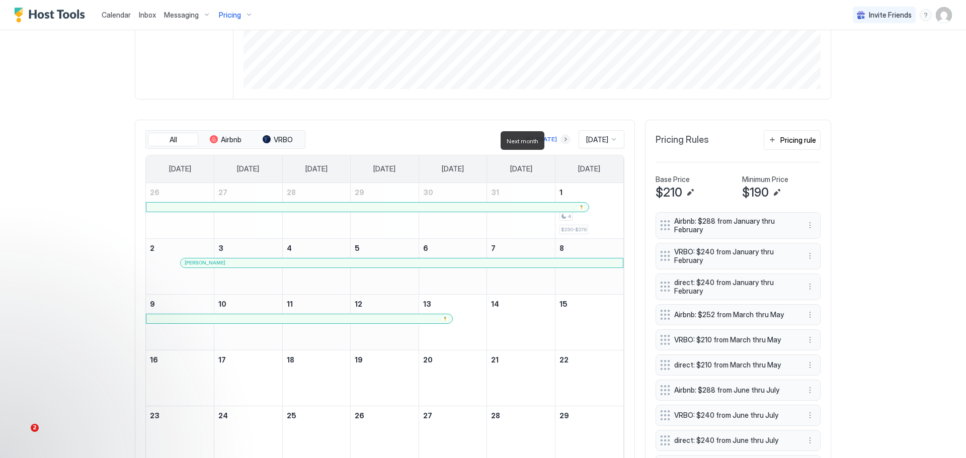
click at [561, 141] on button "Next month" at bounding box center [566, 139] width 10 height 10
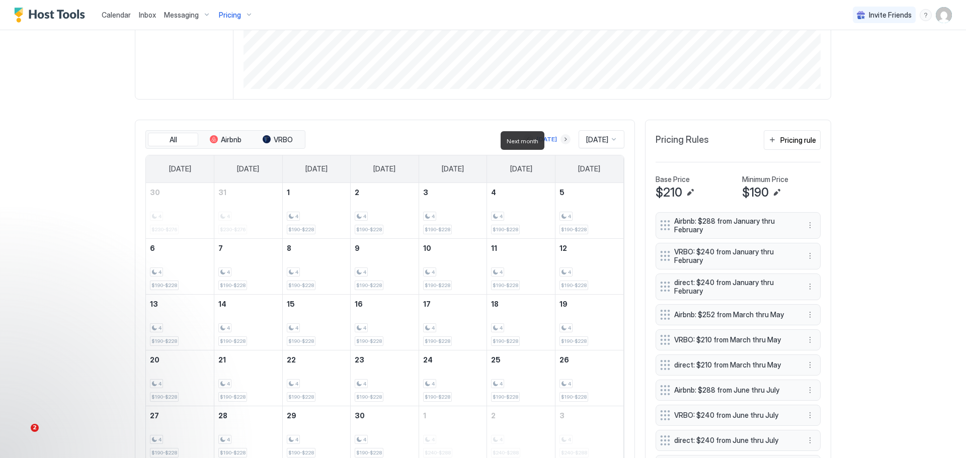
click at [561, 141] on button "Next month" at bounding box center [566, 139] width 10 height 10
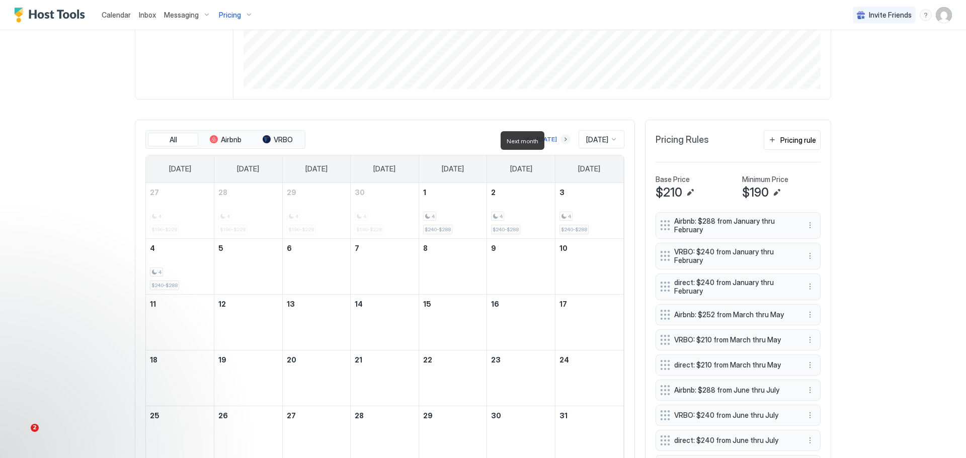
click at [561, 141] on button "Next month" at bounding box center [566, 139] width 10 height 10
click at [556, 141] on div "[DATE]" at bounding box center [550, 139] width 20 height 9
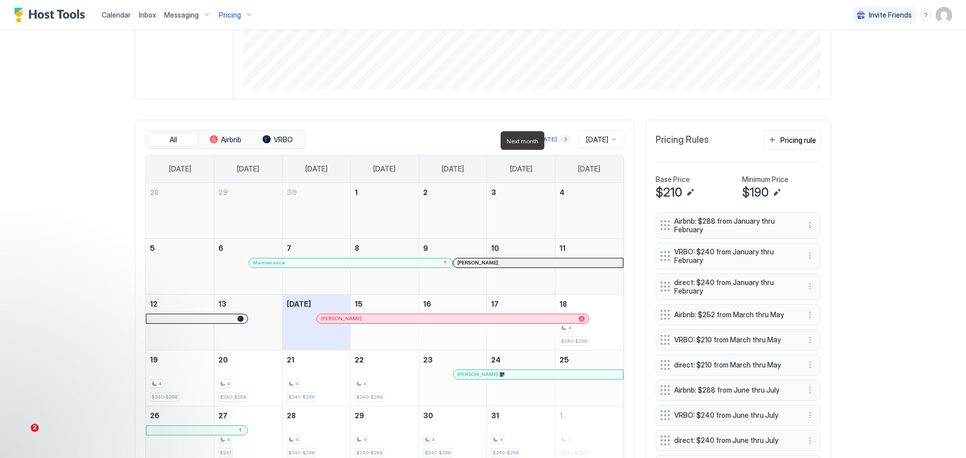
click at [561, 141] on button "Next month" at bounding box center [566, 139] width 10 height 10
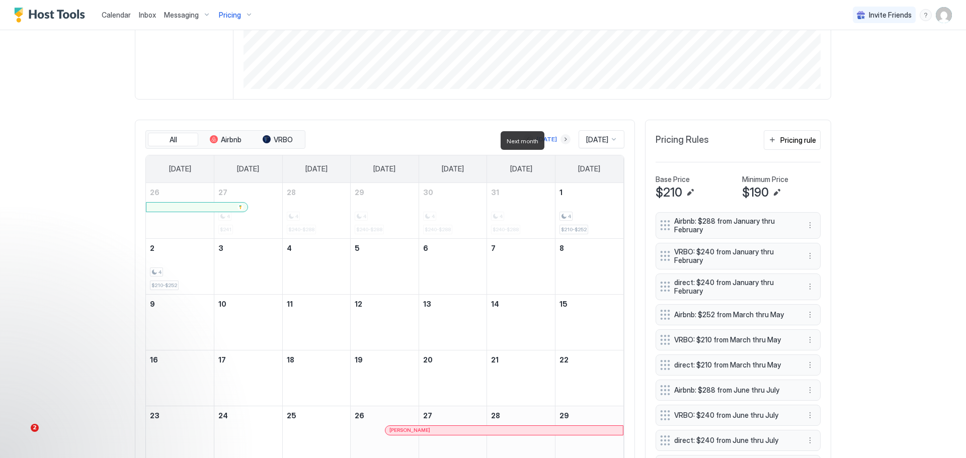
click at [561, 141] on button "Next month" at bounding box center [566, 139] width 10 height 10
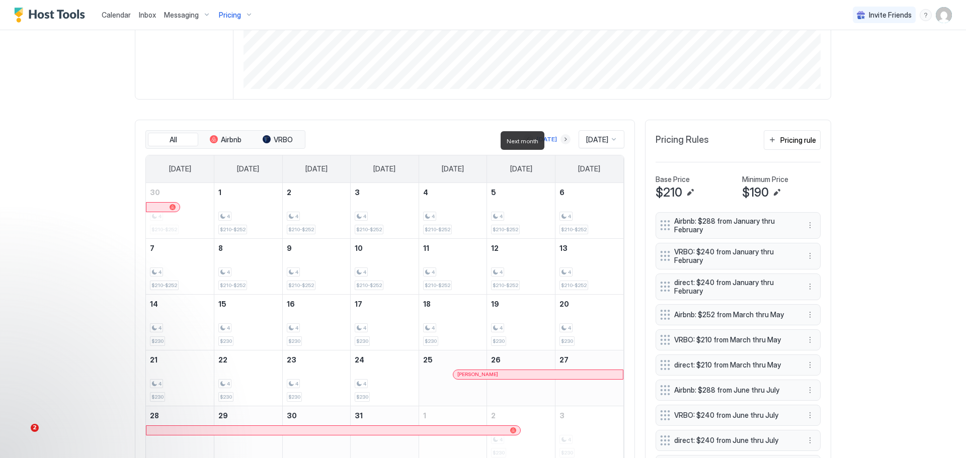
click at [561, 141] on button "Next month" at bounding box center [566, 139] width 10 height 10
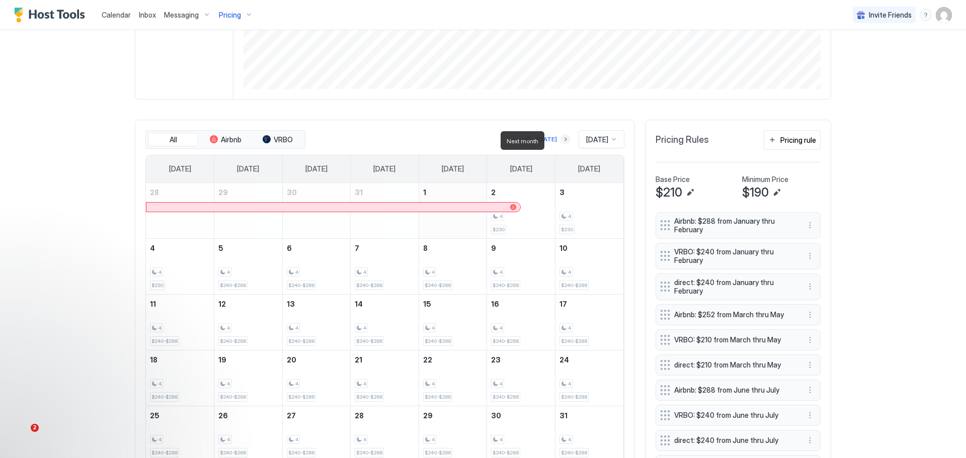
click at [561, 141] on button "Next month" at bounding box center [566, 139] width 10 height 10
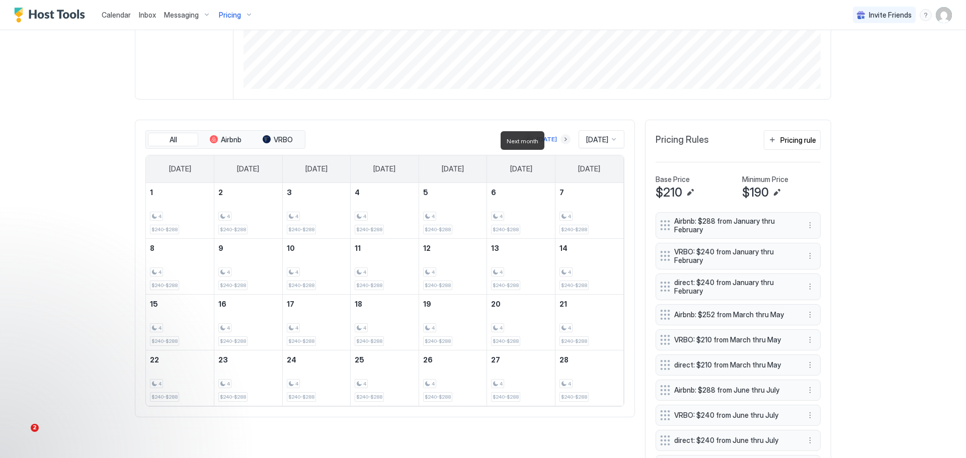
click at [561, 141] on button "Next month" at bounding box center [566, 139] width 10 height 10
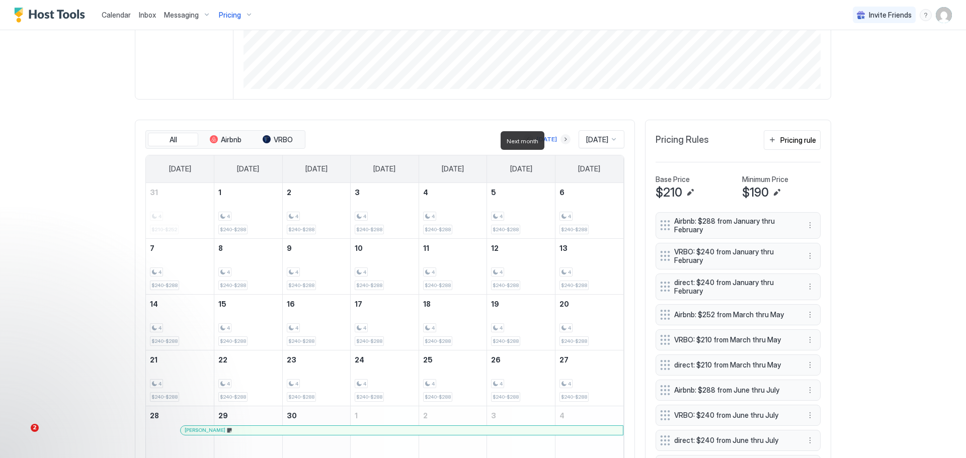
click at [561, 141] on button "Next month" at bounding box center [566, 139] width 10 height 10
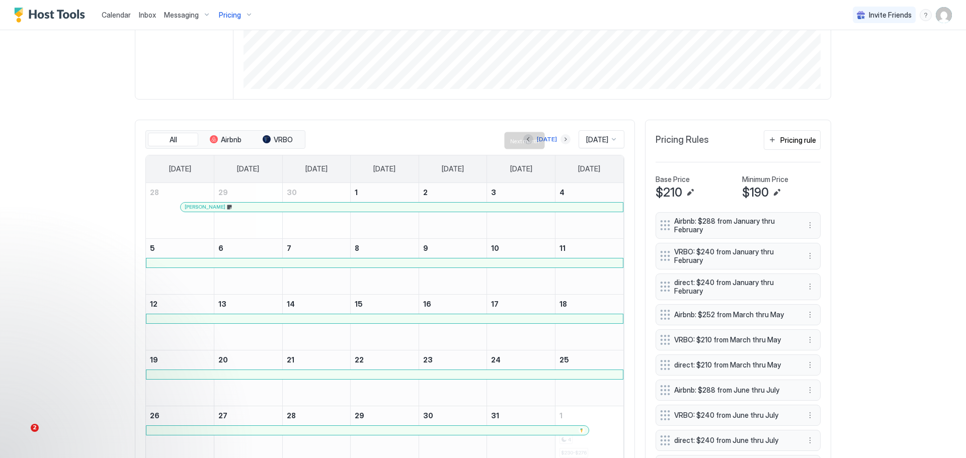
click at [561, 140] on button "Next month" at bounding box center [566, 139] width 10 height 10
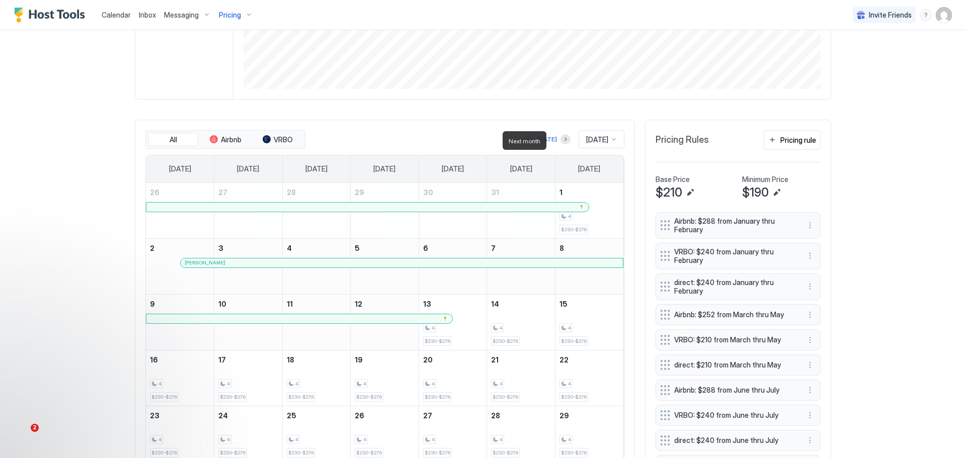
click at [561, 137] on div at bounding box center [566, 139] width 10 height 10
click at [561, 138] on button "Next month" at bounding box center [566, 139] width 10 height 10
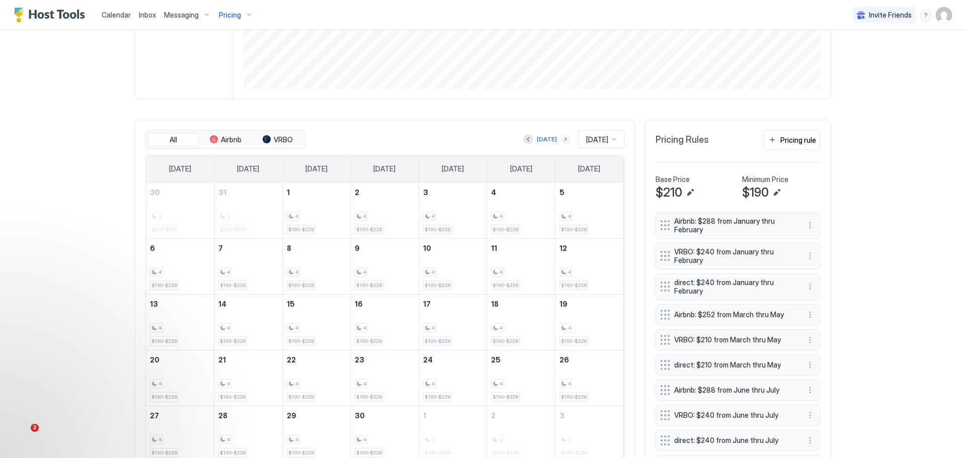
click at [561, 138] on button "Next month" at bounding box center [566, 139] width 10 height 10
click at [564, 141] on button "Next month" at bounding box center [569, 139] width 10 height 10
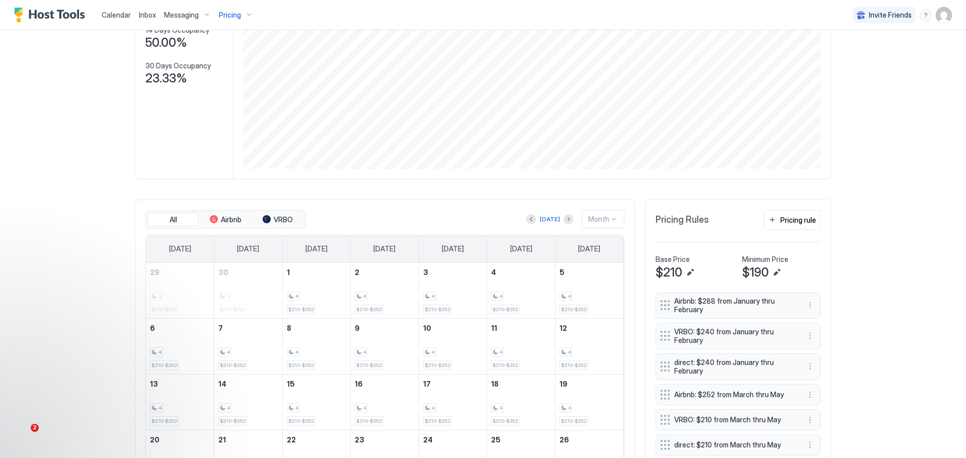
scroll to position [201, 0]
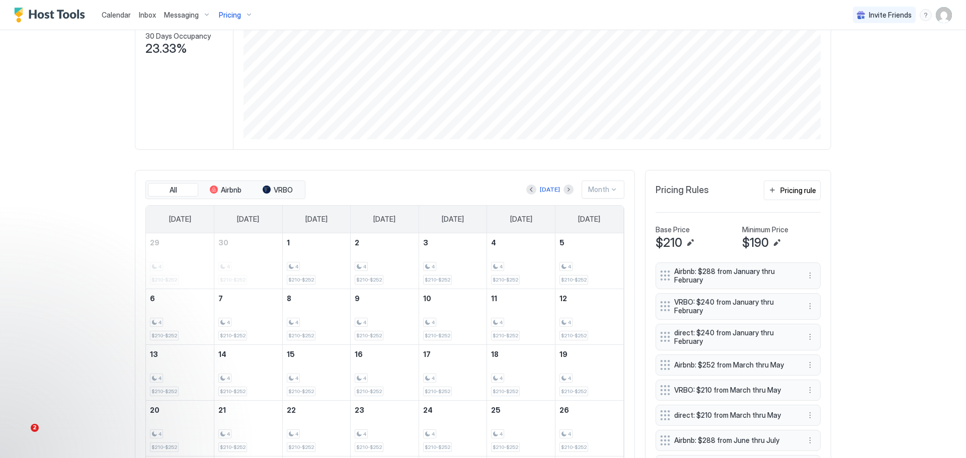
click at [598, 191] on div "Month" at bounding box center [598, 189] width 21 height 9
click at [564, 189] on button "Next month" at bounding box center [569, 190] width 10 height 10
click at [533, 191] on button "Previous month" at bounding box center [531, 190] width 10 height 10
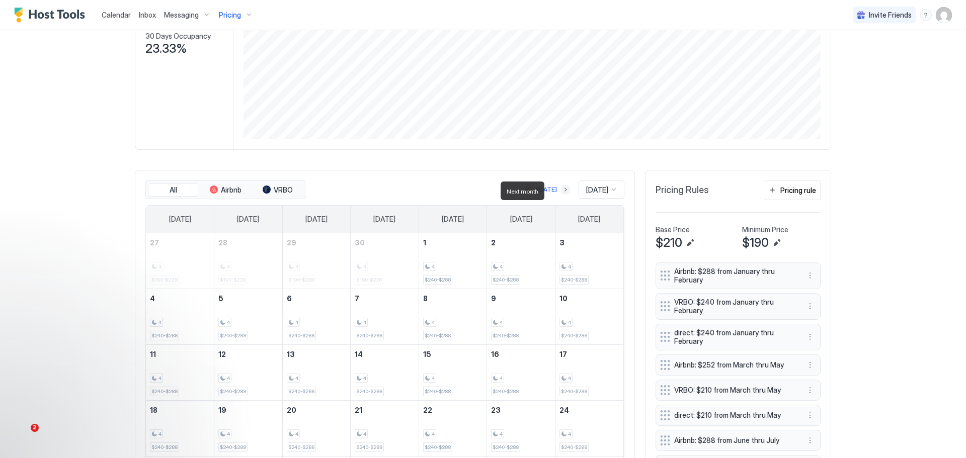
click at [561, 192] on button "Next month" at bounding box center [566, 190] width 10 height 10
click at [531, 192] on button "Previous month" at bounding box center [531, 190] width 10 height 10
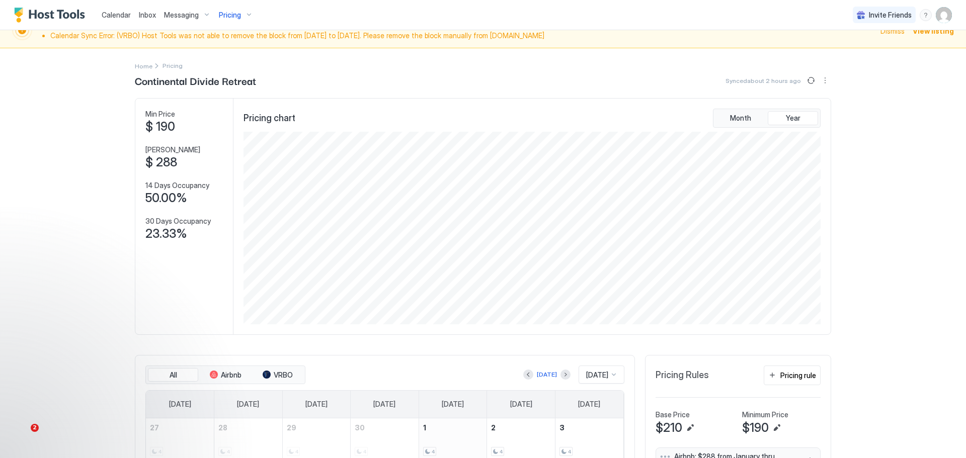
scroll to position [0, 0]
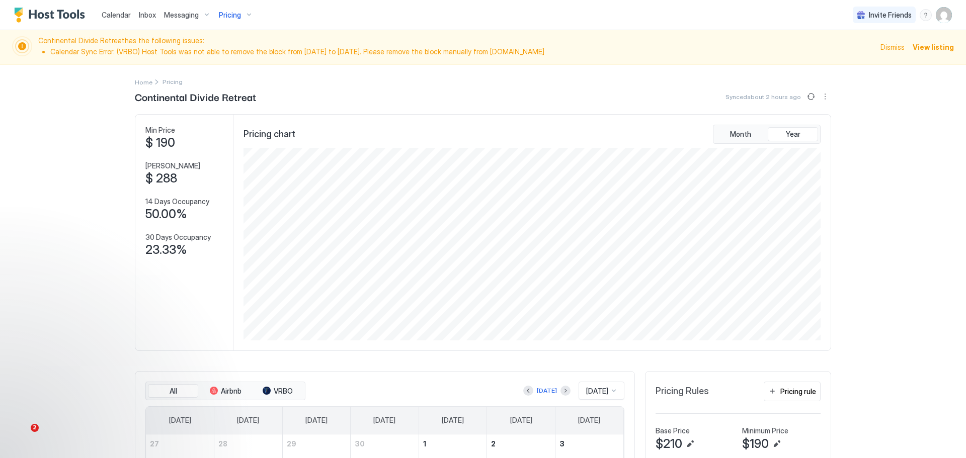
click at [228, 11] on span "Pricing" at bounding box center [230, 15] width 22 height 9
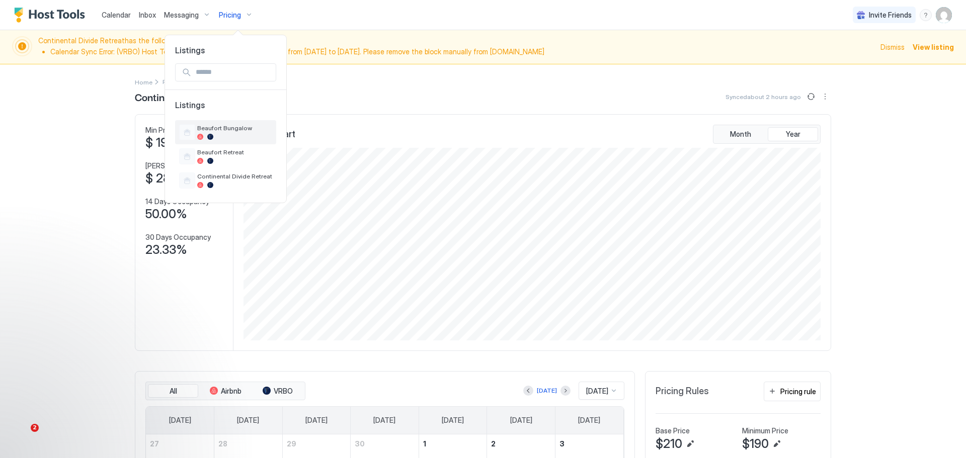
click at [217, 125] on span "Beaufort Bungalow" at bounding box center [234, 128] width 75 height 8
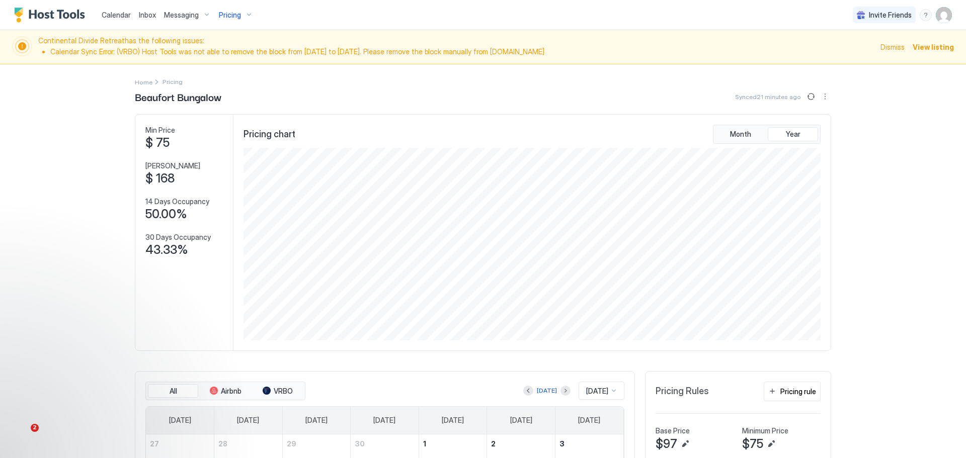
click at [239, 16] on span "Pricing" at bounding box center [230, 15] width 22 height 9
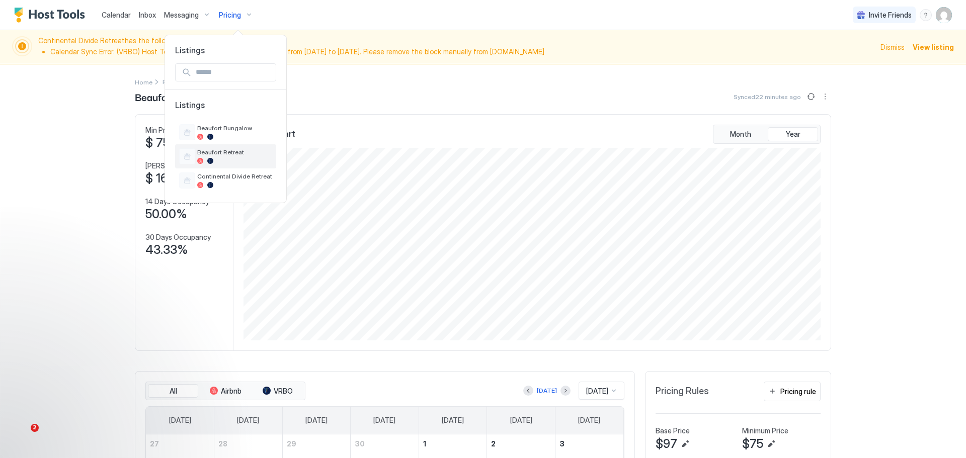
click at [213, 150] on span "Beaufort Retreat" at bounding box center [234, 152] width 75 height 8
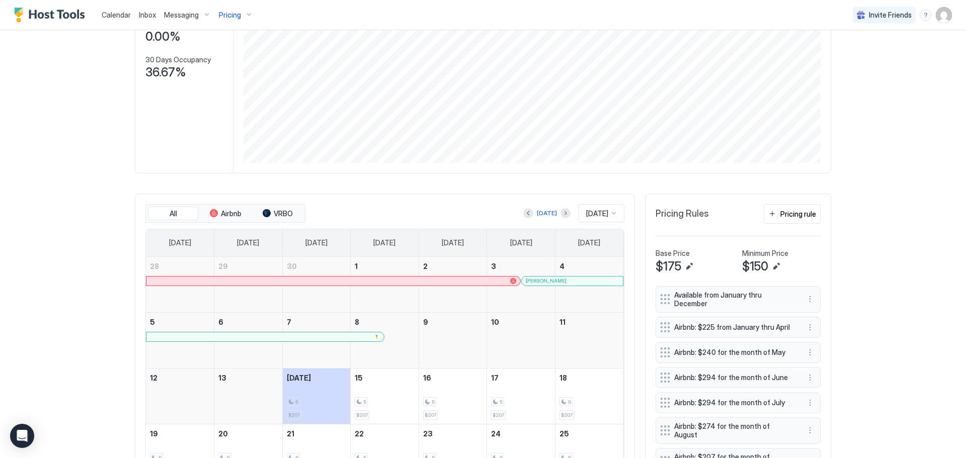
scroll to position [201, 0]
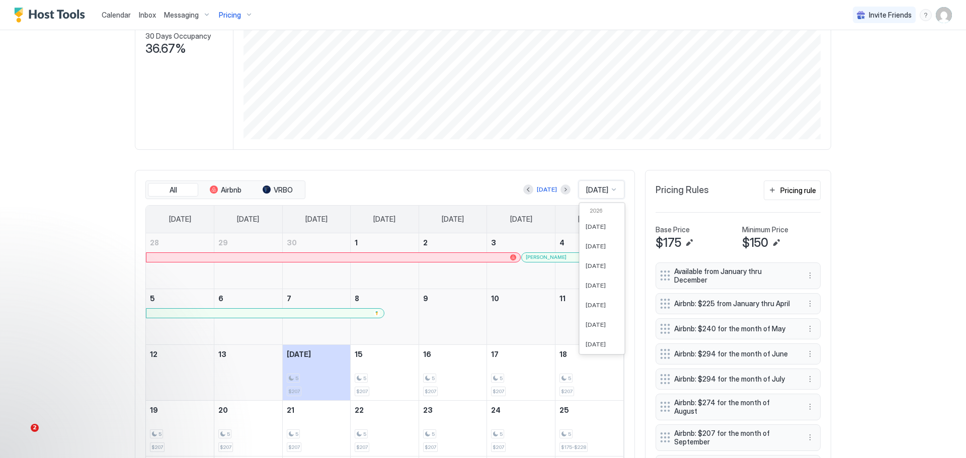
click at [610, 189] on div at bounding box center [614, 190] width 8 height 8
click at [584, 213] on div "[DATE]" at bounding box center [602, 213] width 45 height 20
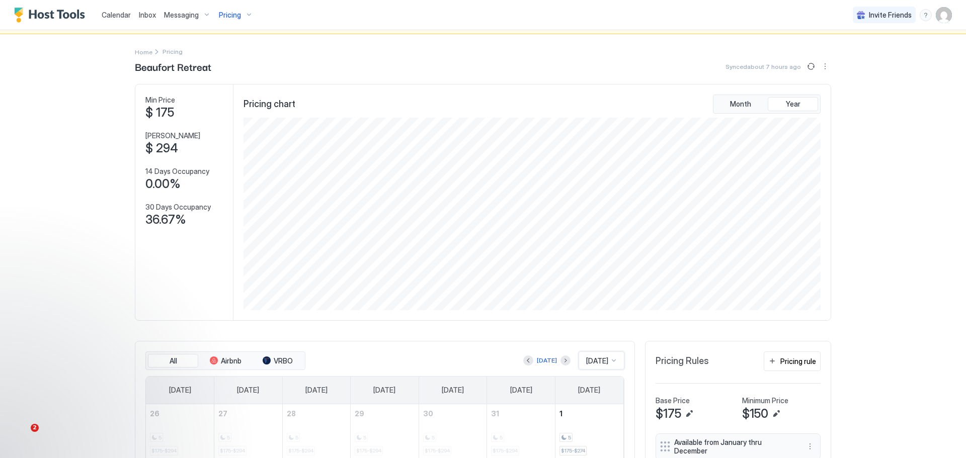
scroll to position [0, 0]
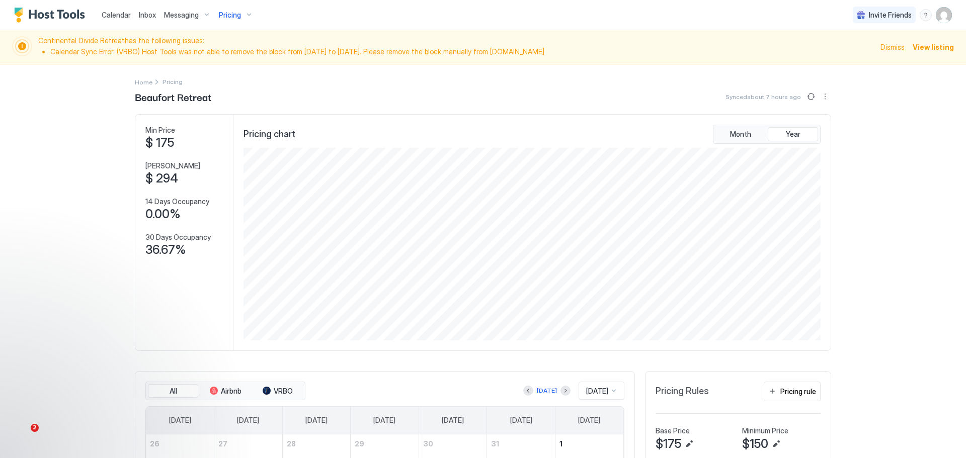
click at [237, 13] on span "Pricing" at bounding box center [230, 15] width 22 height 9
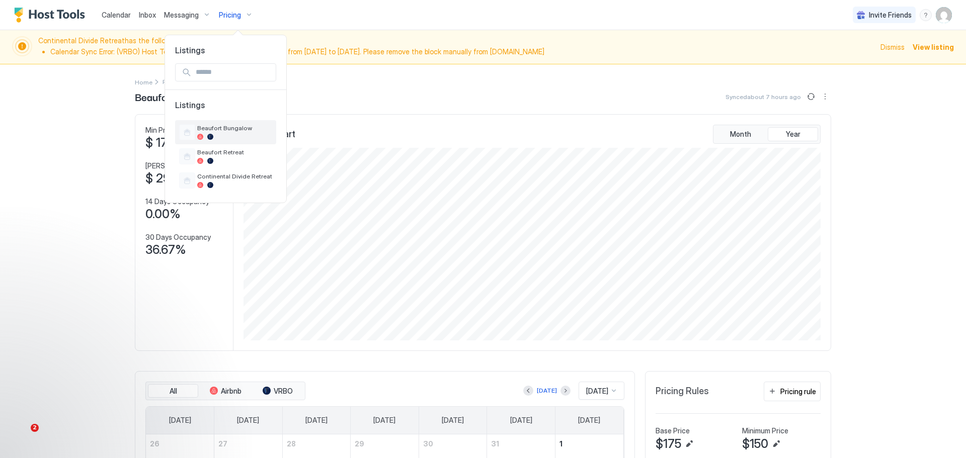
click at [222, 124] on span "Beaufort Bungalow" at bounding box center [234, 128] width 75 height 8
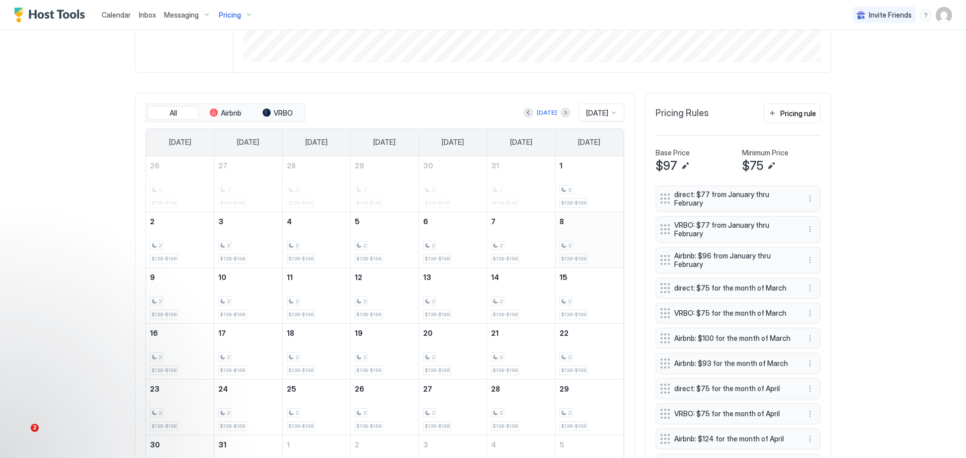
scroll to position [302, 0]
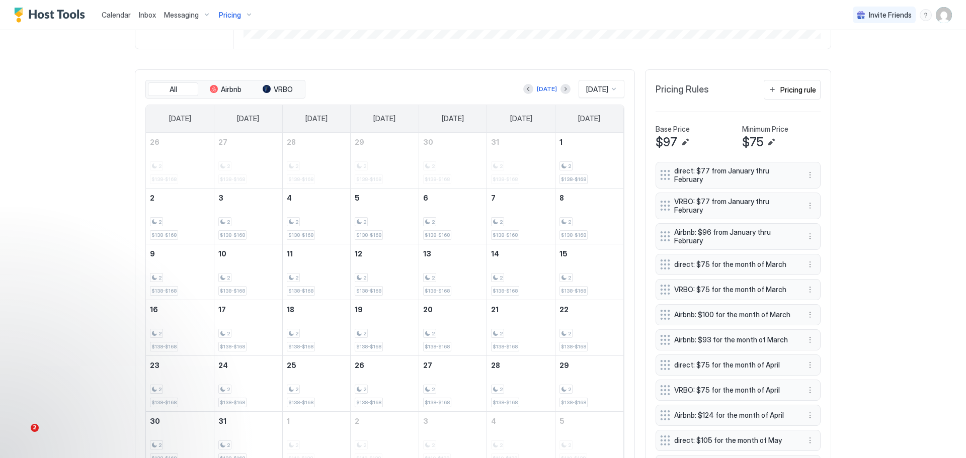
click at [612, 92] on div at bounding box center [614, 89] width 8 height 8
click at [523, 89] on button "Previous month" at bounding box center [528, 89] width 10 height 10
click at [561, 92] on button "Next month" at bounding box center [566, 89] width 10 height 10
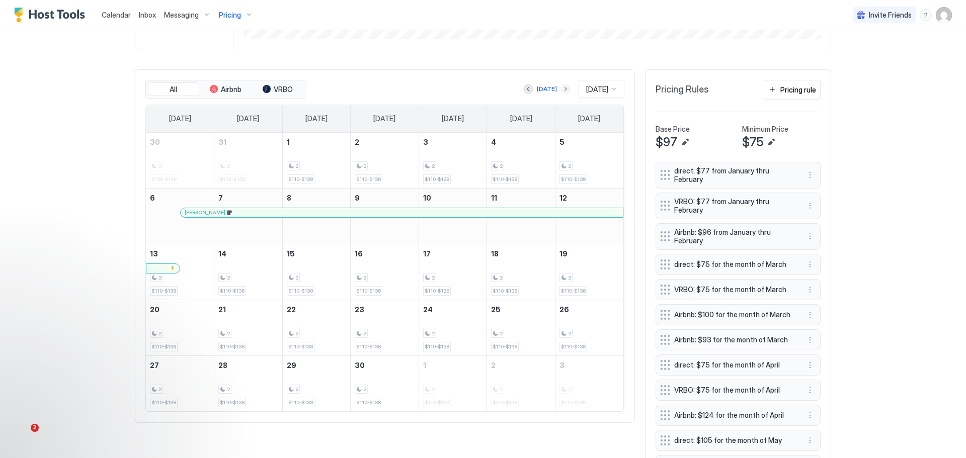
click at [561, 89] on button "Next month" at bounding box center [566, 89] width 10 height 10
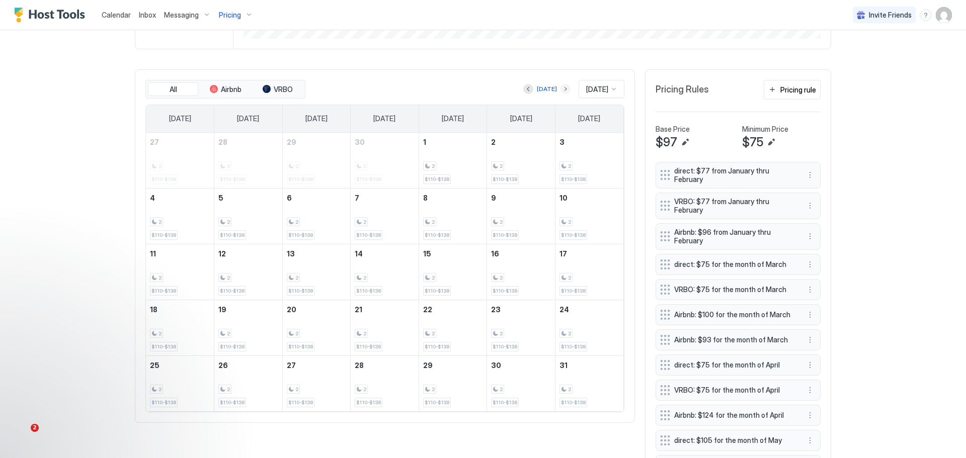
click at [561, 90] on button "Next month" at bounding box center [566, 89] width 10 height 10
click at [497, 222] on div "2 $110-$138" at bounding box center [521, 216] width 60 height 47
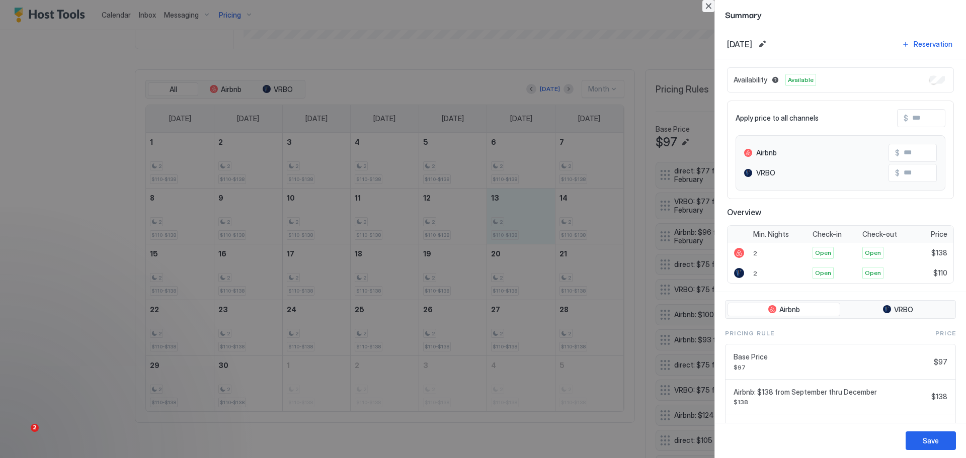
click at [710, 2] on button "Close" at bounding box center [709, 6] width 12 height 12
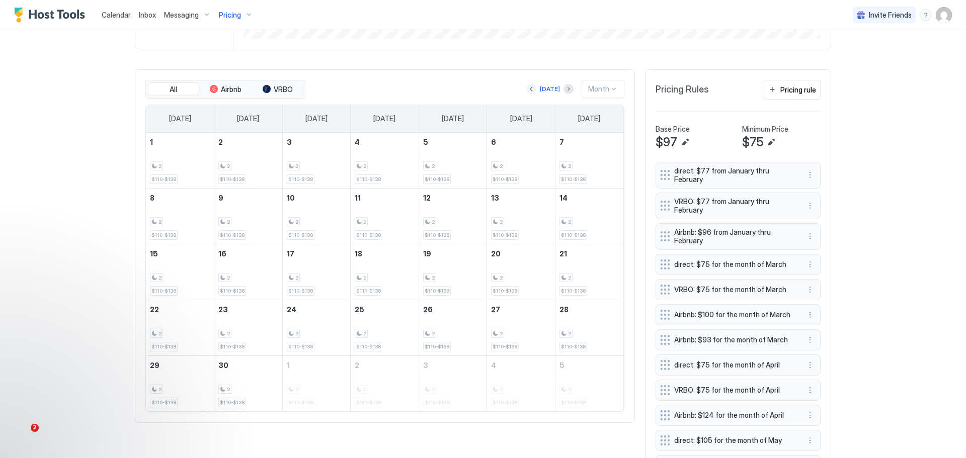
click at [532, 92] on button "Previous month" at bounding box center [531, 89] width 10 height 10
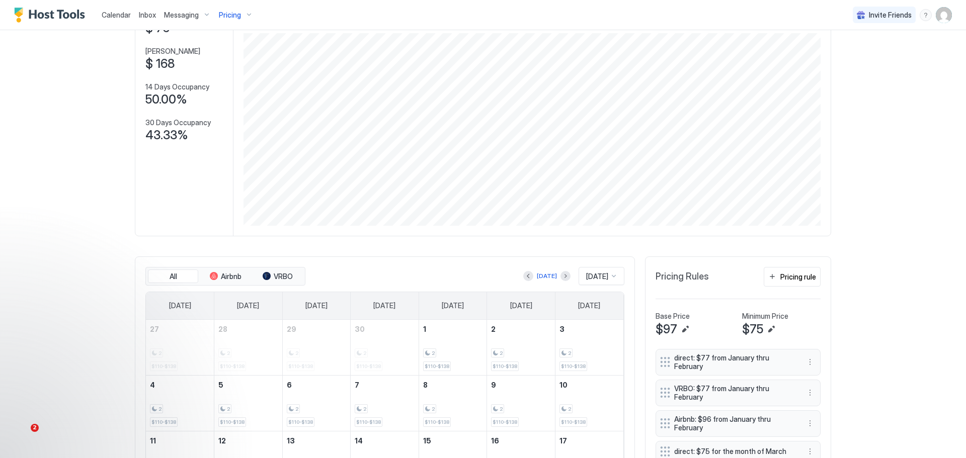
scroll to position [302, 0]
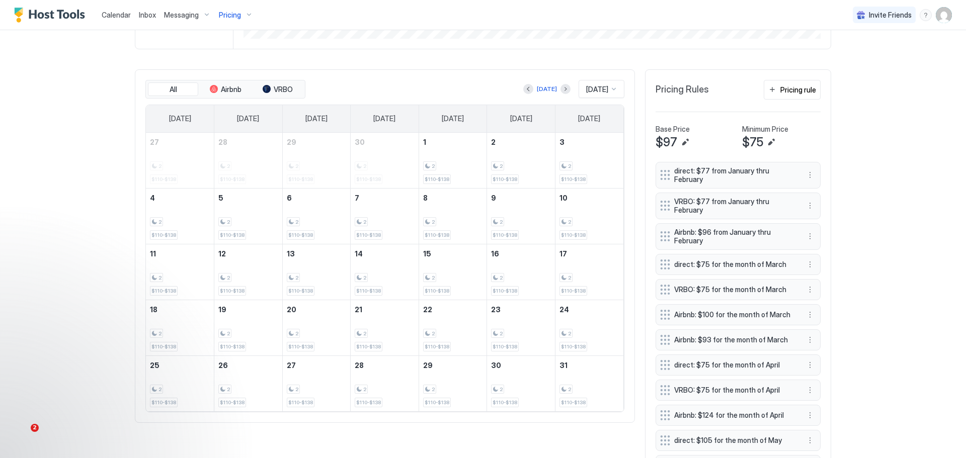
click at [244, 11] on div "Pricing" at bounding box center [236, 15] width 42 height 17
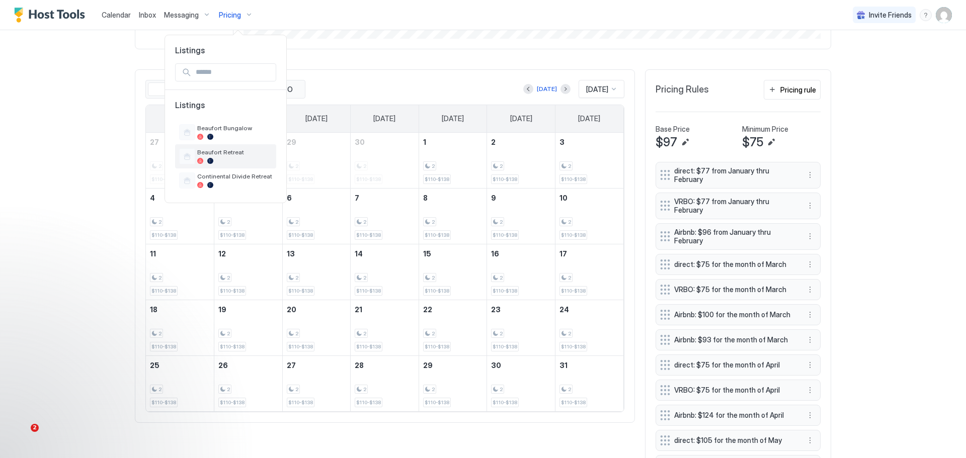
click at [207, 151] on span "Beaufort Retreat" at bounding box center [234, 152] width 75 height 8
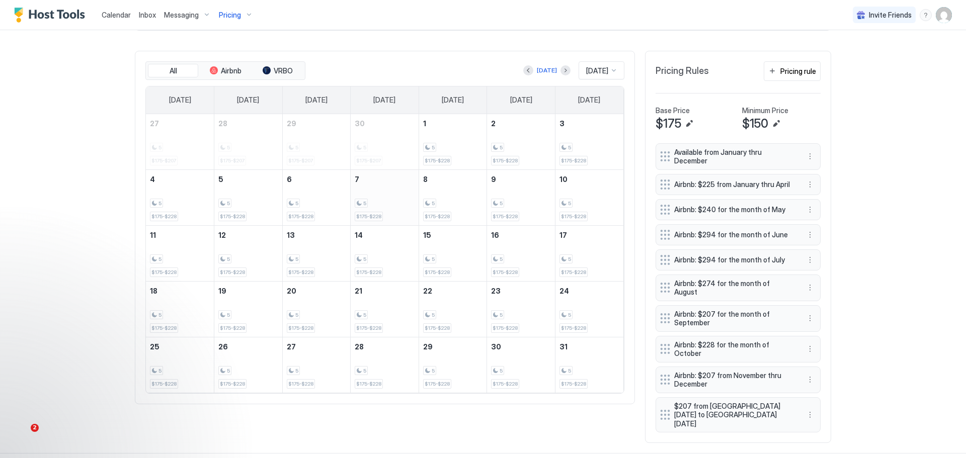
scroll to position [330, 0]
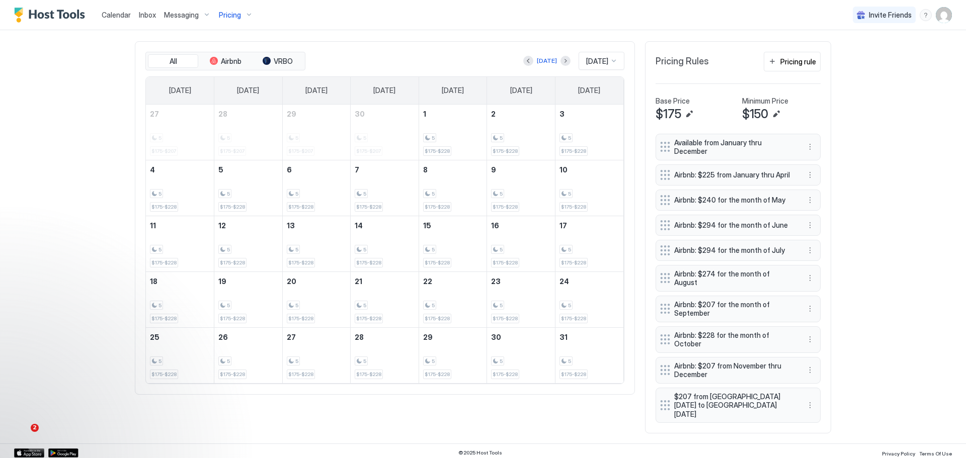
click at [610, 62] on div at bounding box center [614, 61] width 8 height 8
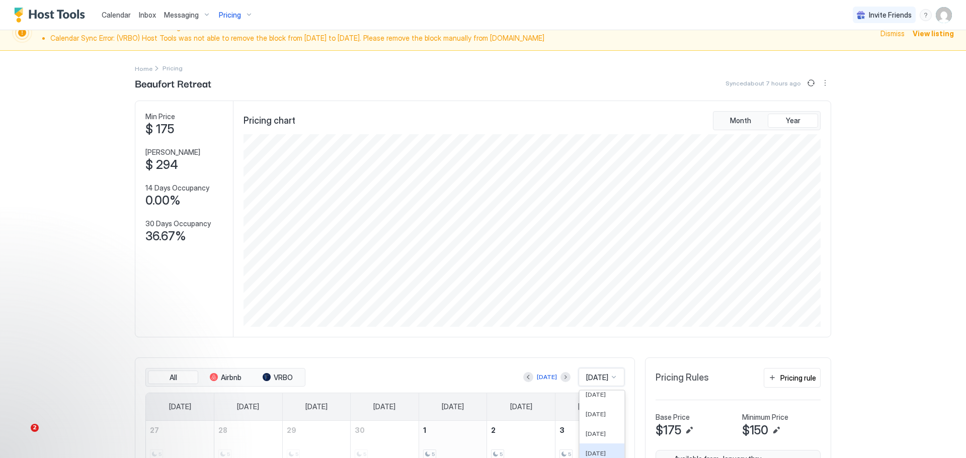
scroll to position [0, 0]
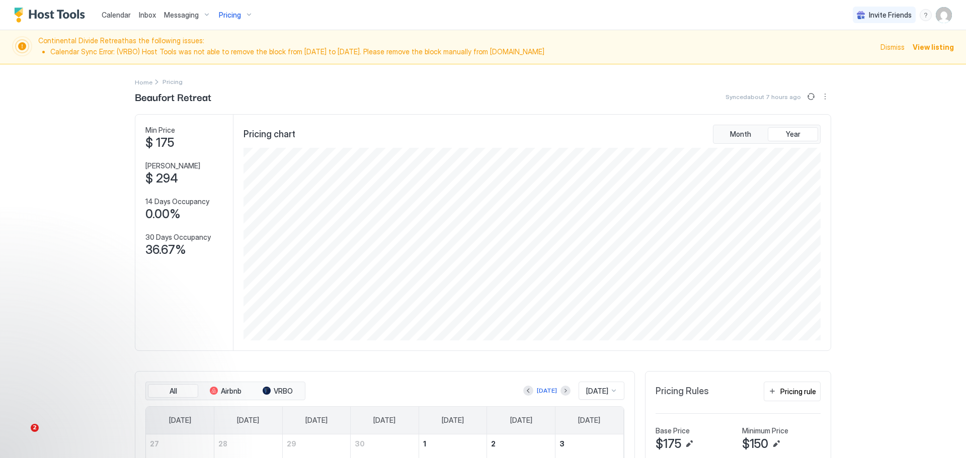
click at [238, 12] on span "Pricing" at bounding box center [230, 15] width 22 height 9
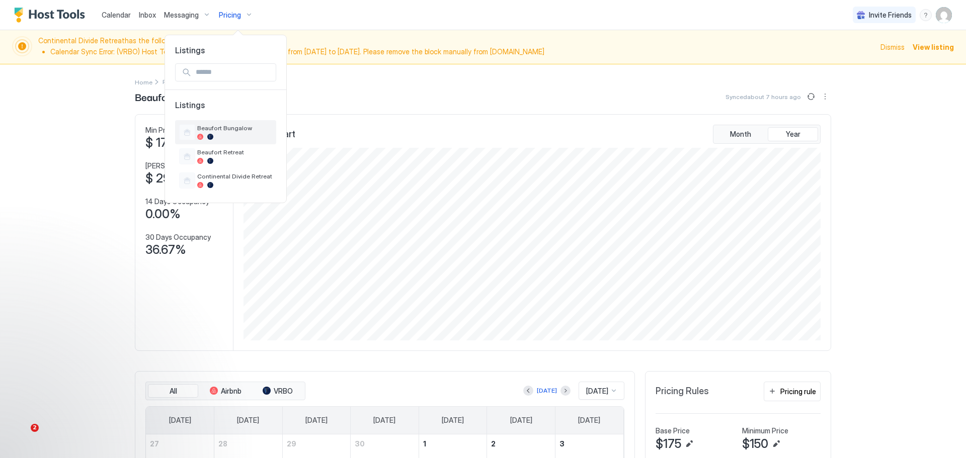
click at [230, 126] on span "Beaufort Bungalow" at bounding box center [234, 128] width 75 height 8
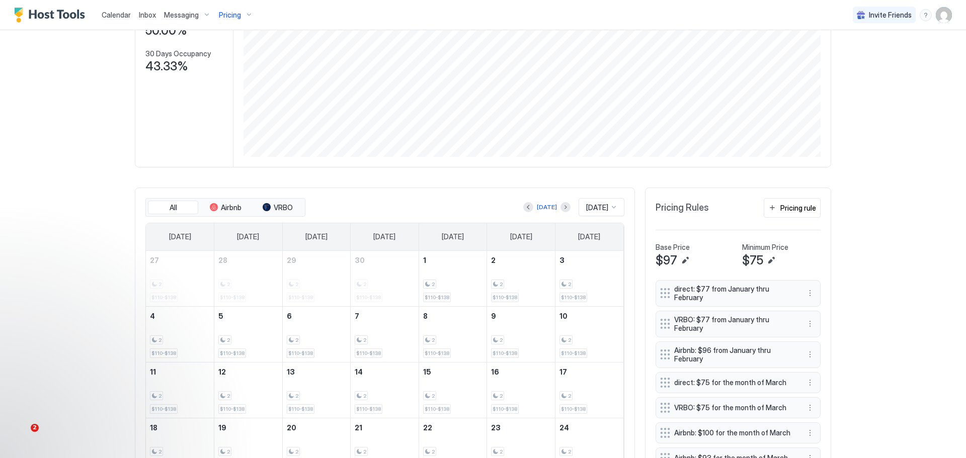
scroll to position [201, 0]
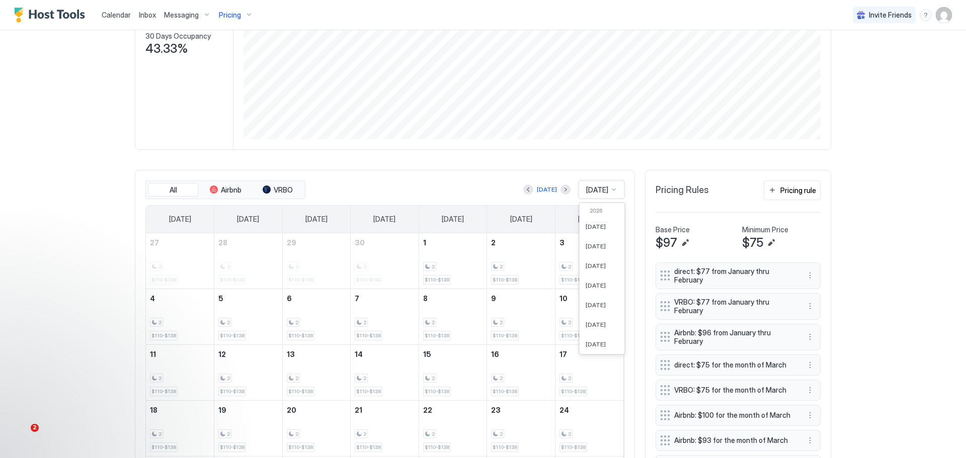
click at [609, 188] on div at bounding box center [613, 189] width 9 height 9
click at [537, 183] on div "[DATE] [DATE]" at bounding box center [465, 190] width 317 height 18
click at [561, 191] on button "Next month" at bounding box center [566, 190] width 10 height 10
click at [531, 192] on button "Previous month" at bounding box center [531, 190] width 10 height 10
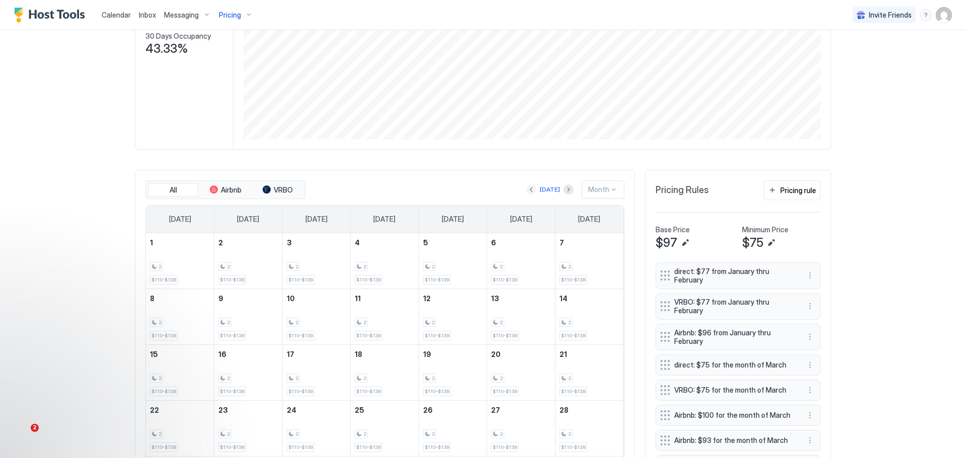
click at [540, 192] on div "[DATE]" at bounding box center [550, 189] width 20 height 9
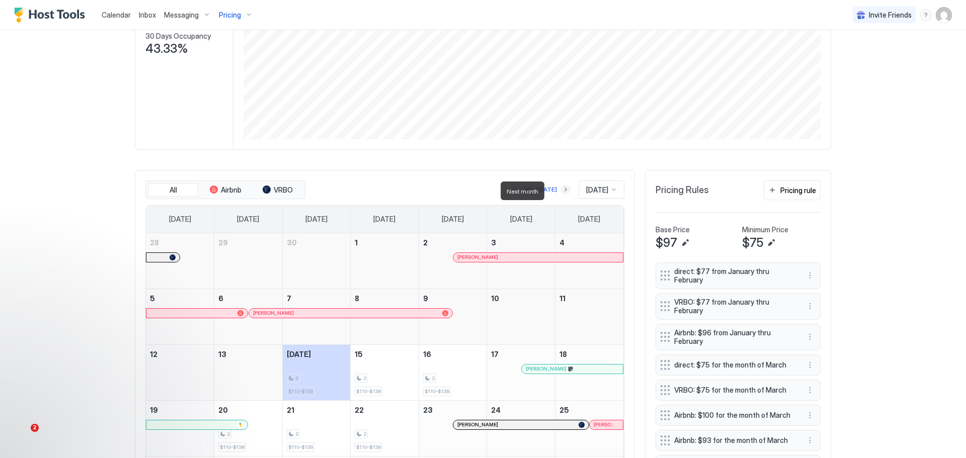
click at [561, 192] on button "Next month" at bounding box center [566, 190] width 10 height 10
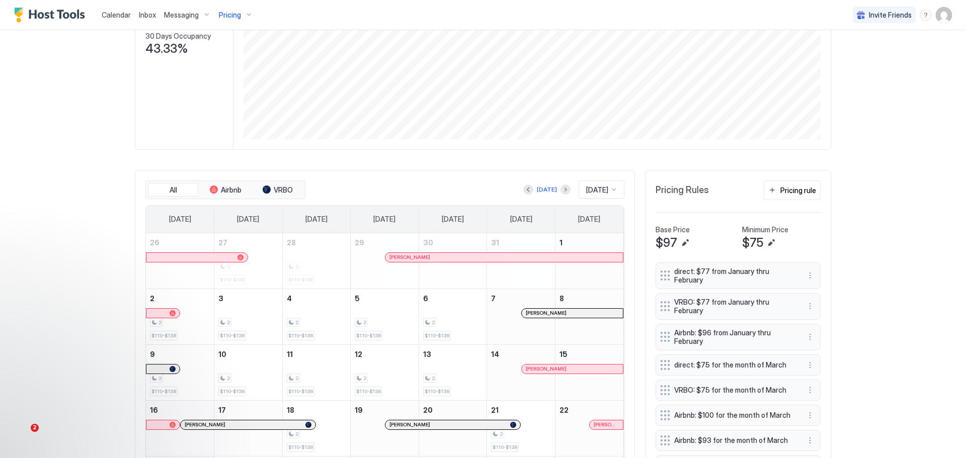
click at [605, 191] on div "[DATE]" at bounding box center [597, 189] width 24 height 9
click at [588, 254] on span "[DATE]" at bounding box center [596, 252] width 20 height 8
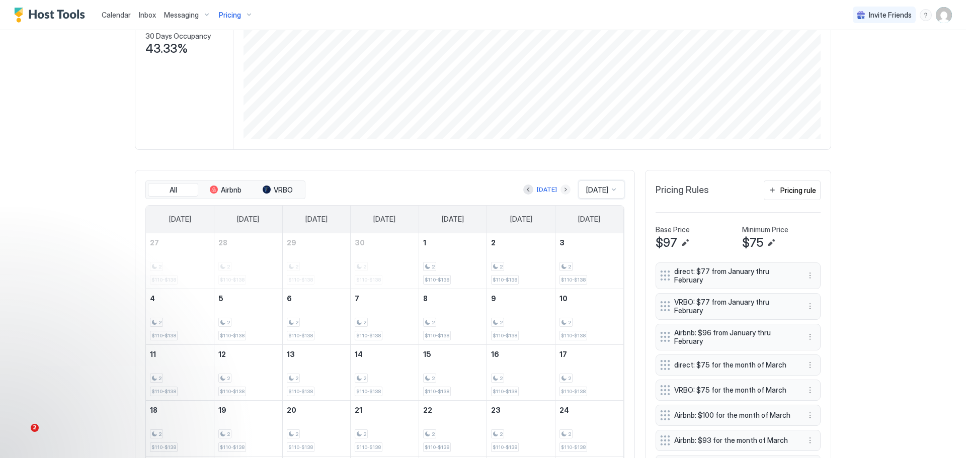
click at [561, 193] on button "Next month" at bounding box center [566, 190] width 10 height 10
click at [565, 191] on button "Next month" at bounding box center [569, 190] width 10 height 10
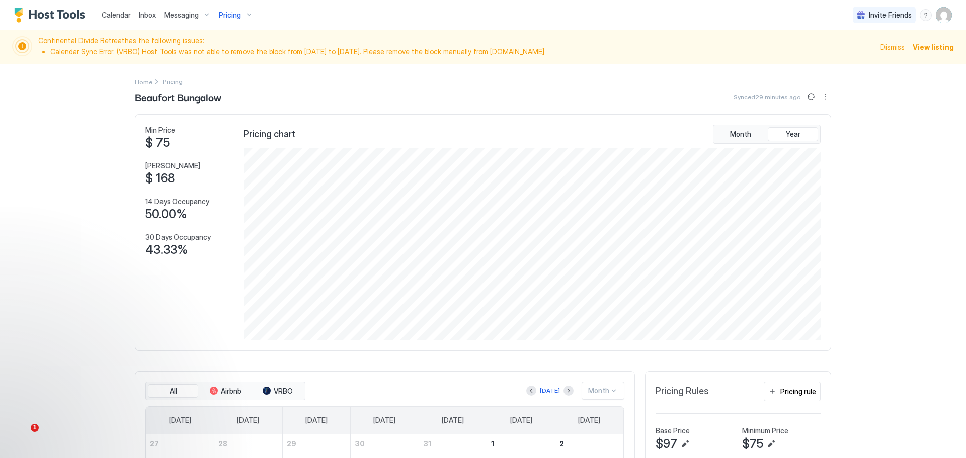
click at [916, 47] on span "View listing" at bounding box center [933, 47] width 41 height 11
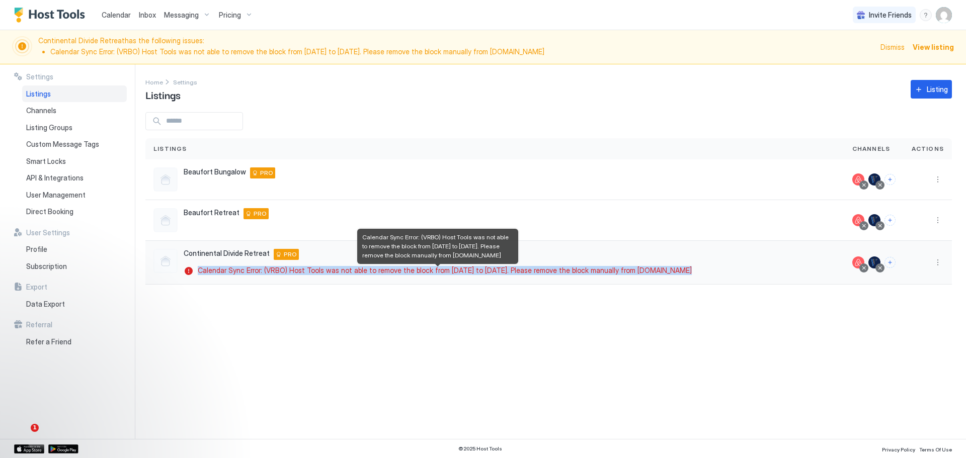
drag, startPoint x: 692, startPoint y: 274, endPoint x: 185, endPoint y: 276, distance: 507.3
click at [185, 276] on div "Continental Divide Retreat [STREET_ADDRESS] PRO Calendar Sync Error: (VRBO) Hos…" at bounding box center [494, 262] width 683 height 27
copy span "Calendar Sync Error: (VRBO) Host Tools was not able to remove the block from [D…"
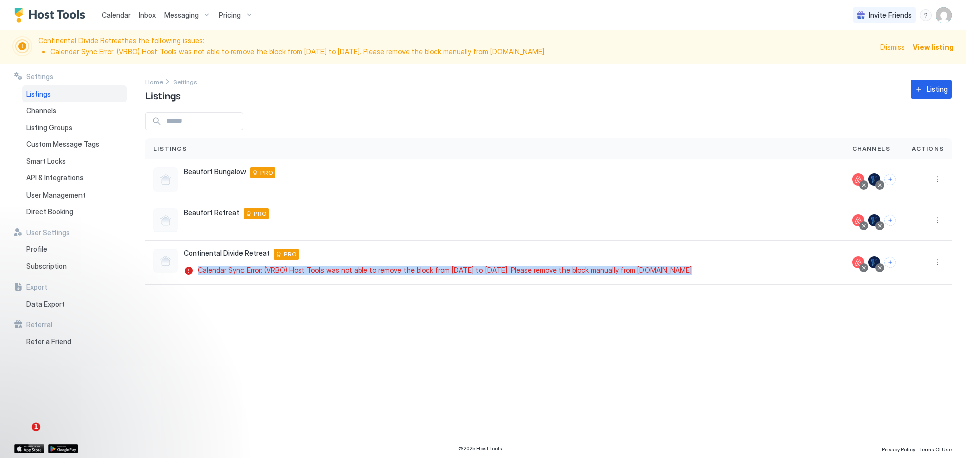
click at [33, 426] on span "1" at bounding box center [36, 427] width 9 height 9
click at [231, 13] on span "Pricing" at bounding box center [230, 15] width 22 height 9
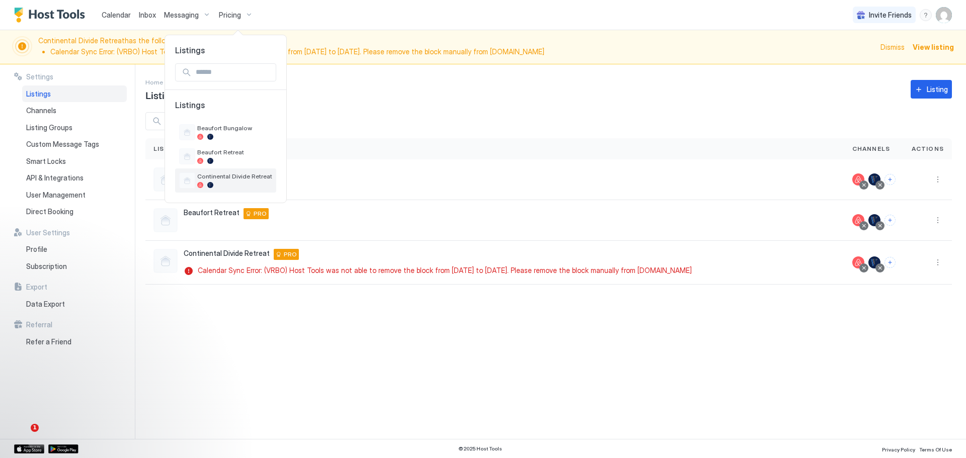
click at [216, 173] on span "Continental Divide Retreat" at bounding box center [234, 177] width 75 height 8
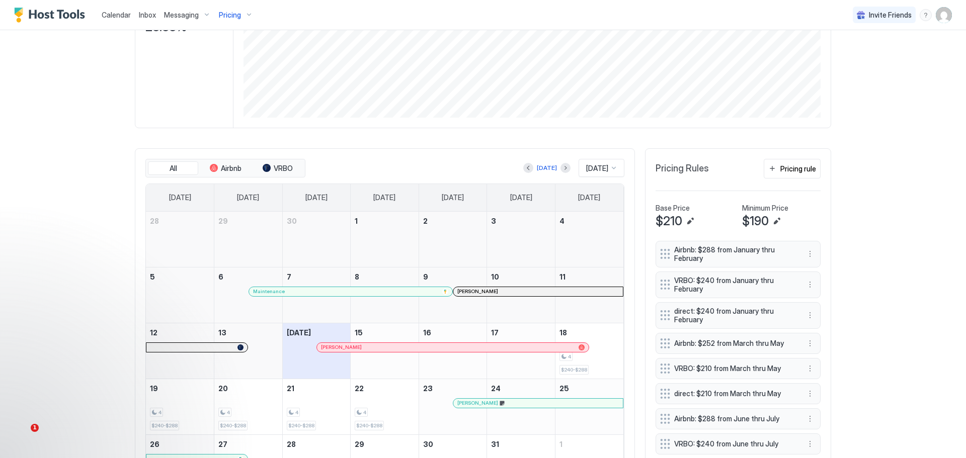
scroll to position [252, 0]
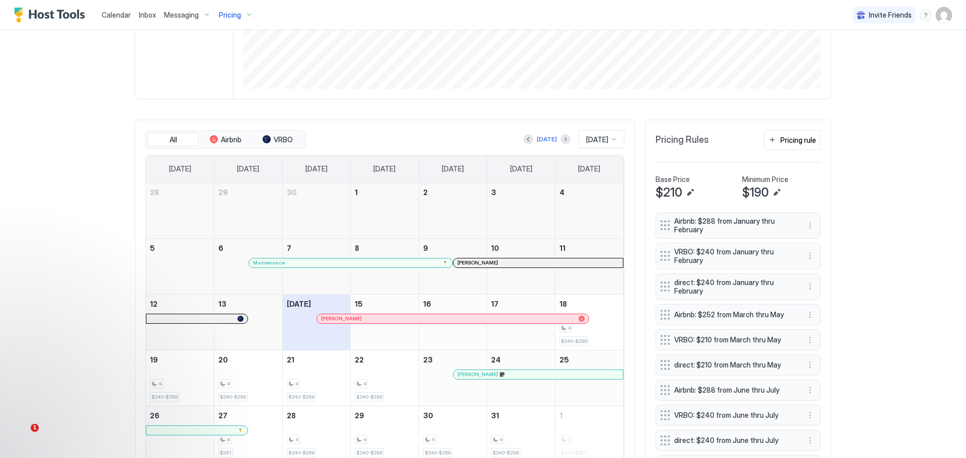
click at [610, 140] on div at bounding box center [614, 139] width 8 height 8
click at [586, 223] on span "[DATE]" at bounding box center [596, 221] width 20 height 8
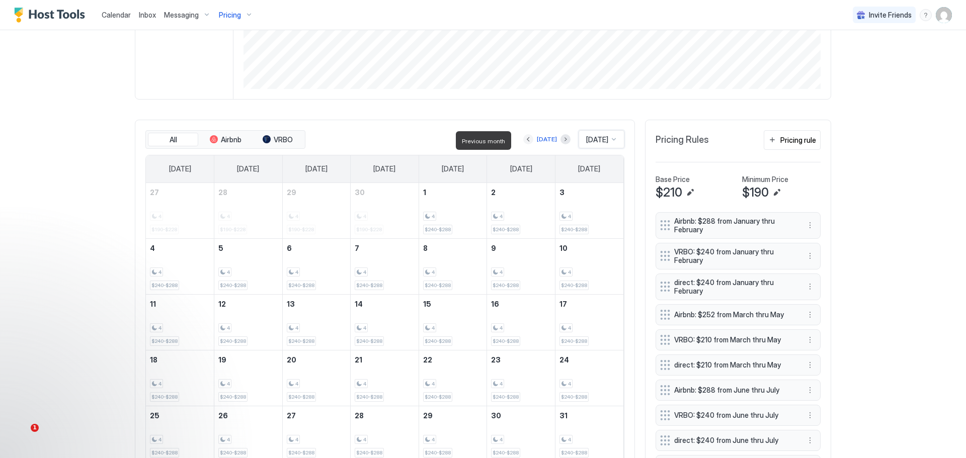
click at [523, 141] on button "Previous month" at bounding box center [528, 139] width 10 height 10
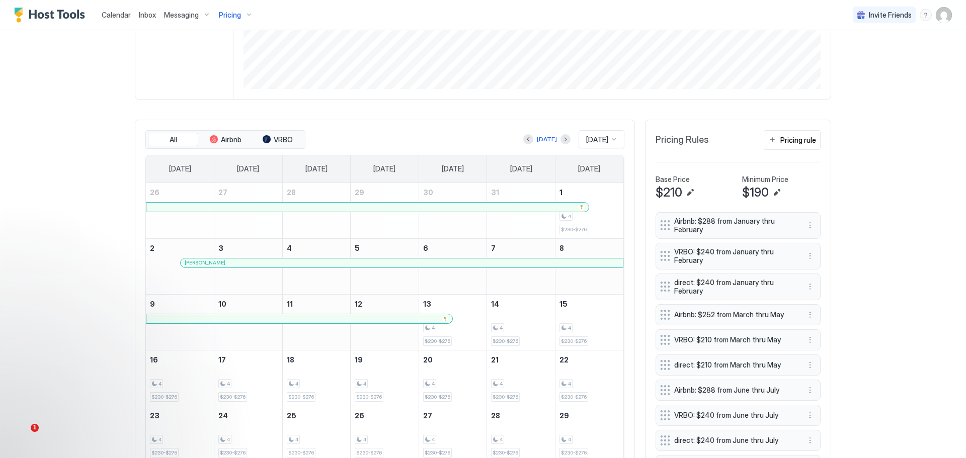
click at [610, 140] on div at bounding box center [614, 139] width 8 height 8
click at [561, 141] on button "Next month" at bounding box center [566, 139] width 10 height 10
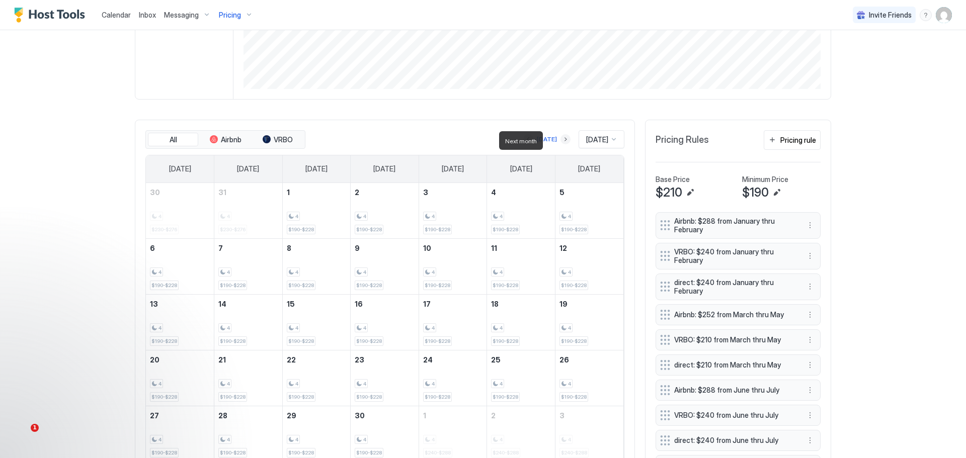
click at [561, 141] on button "Next month" at bounding box center [566, 139] width 10 height 10
click at [555, 141] on div "[DATE]" at bounding box center [550, 139] width 20 height 9
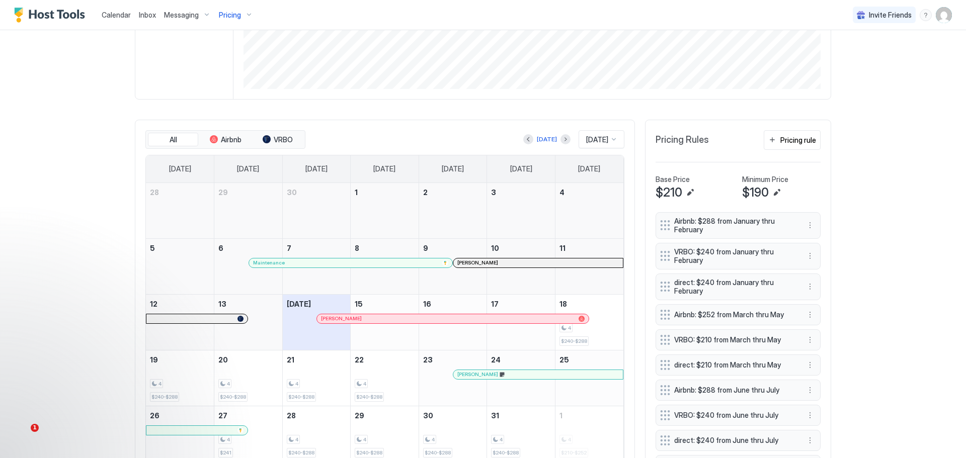
click at [609, 137] on div at bounding box center [613, 139] width 9 height 9
click at [586, 206] on span "[DATE]" at bounding box center [596, 202] width 20 height 8
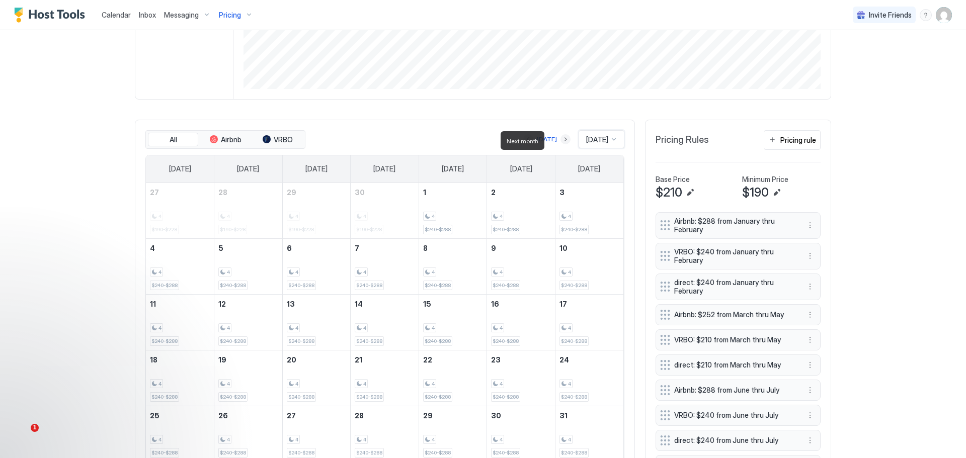
click at [561, 140] on button "Next month" at bounding box center [566, 139] width 10 height 10
click at [553, 140] on div "[DATE]" at bounding box center [550, 139] width 20 height 9
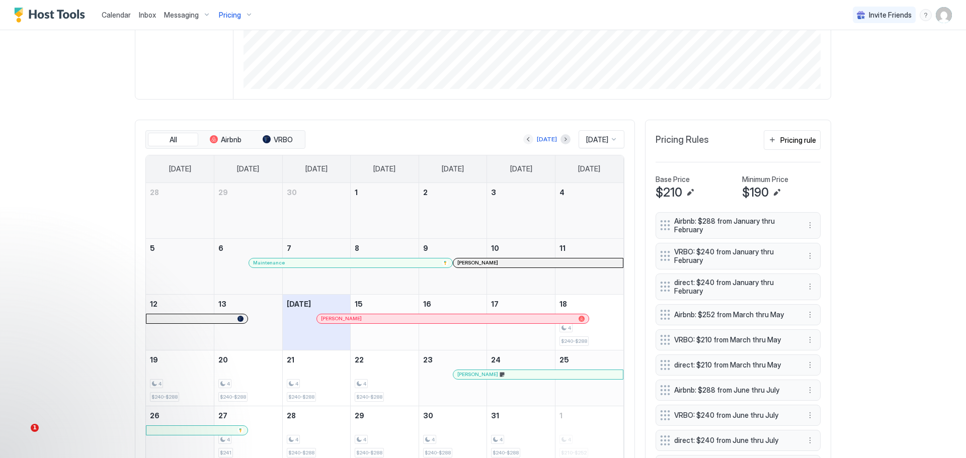
click at [523, 139] on button "Previous month" at bounding box center [528, 139] width 10 height 10
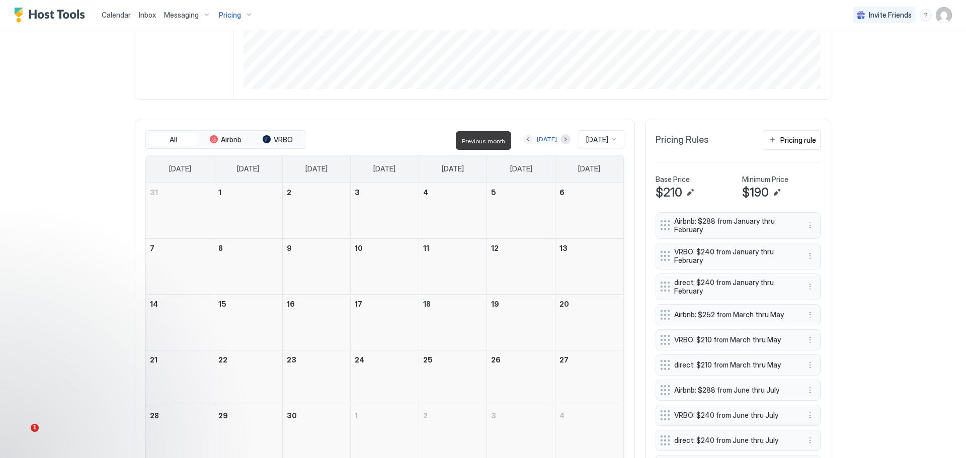
click at [523, 139] on button "Previous month" at bounding box center [528, 139] width 10 height 10
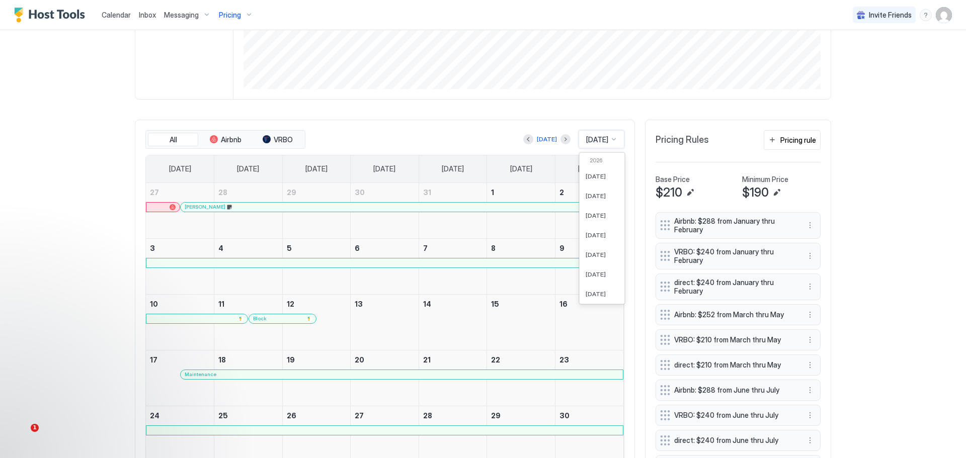
click at [596, 137] on span "[DATE]" at bounding box center [597, 139] width 22 height 9
click at [586, 204] on span "[DATE]" at bounding box center [596, 202] width 20 height 8
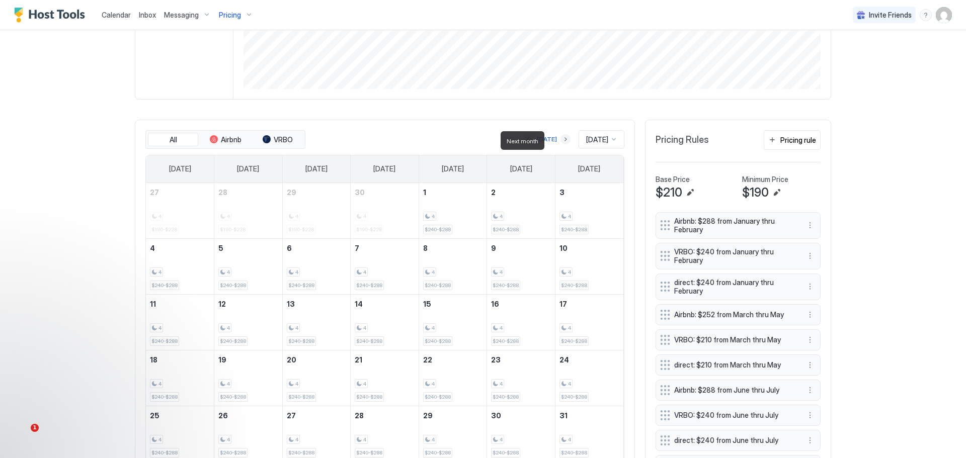
click at [561, 139] on button "Next month" at bounding box center [566, 139] width 10 height 10
click at [564, 137] on button "Next month" at bounding box center [569, 139] width 10 height 10
click at [532, 141] on button "Previous month" at bounding box center [531, 139] width 10 height 10
click at [561, 138] on button "Next month" at bounding box center [566, 139] width 10 height 10
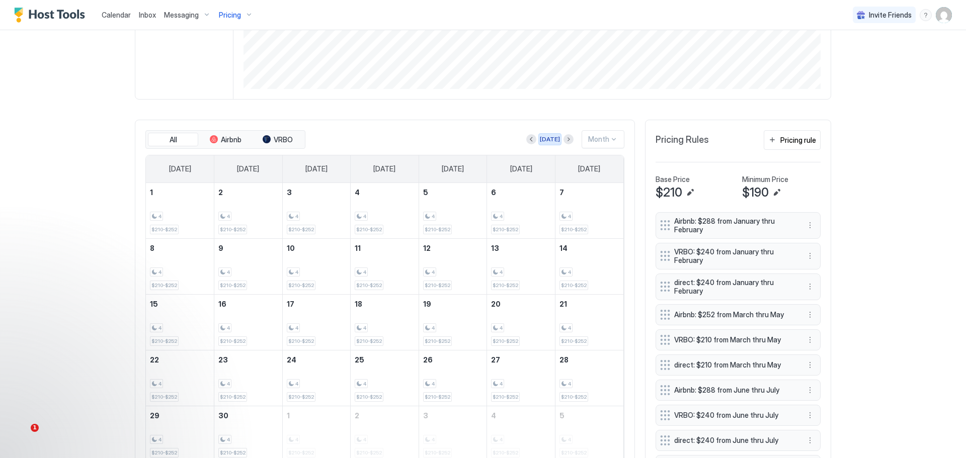
click at [554, 138] on div "[DATE]" at bounding box center [550, 139] width 20 height 9
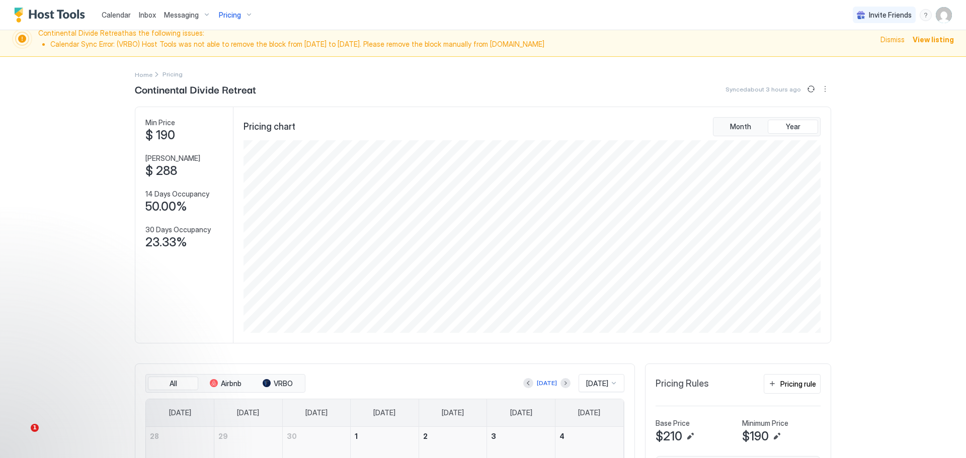
scroll to position [0, 0]
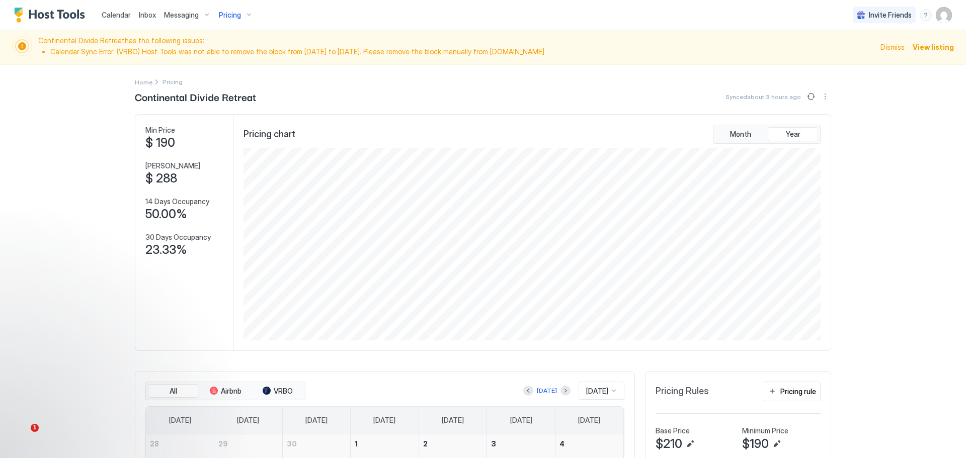
click at [918, 45] on span "View listing" at bounding box center [933, 47] width 41 height 11
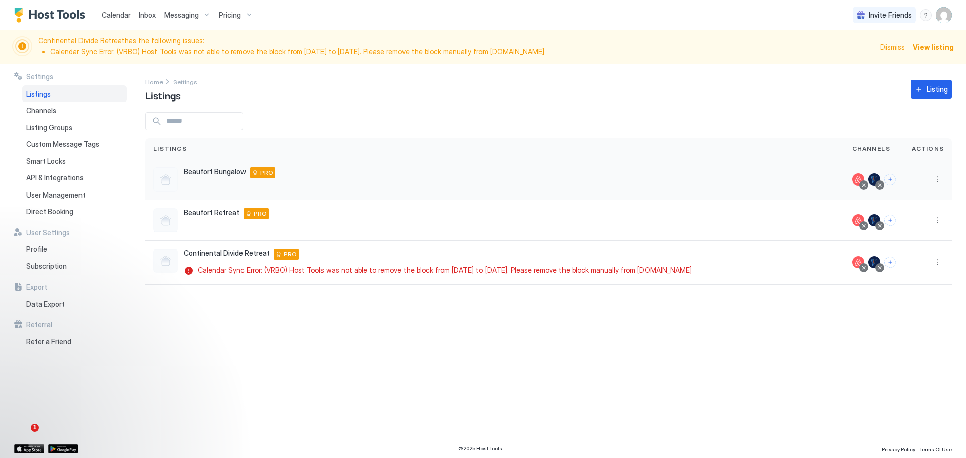
click at [349, 172] on div "Beaufort Bungalow [STREET_ADDRESS] PRO" at bounding box center [494, 180] width 683 height 24
